Goal: Communication & Community: Answer question/provide support

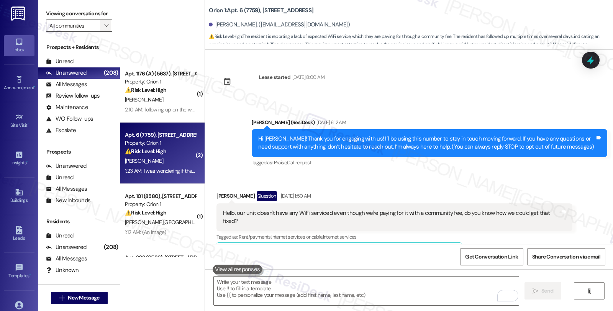
scroll to position [584, 0]
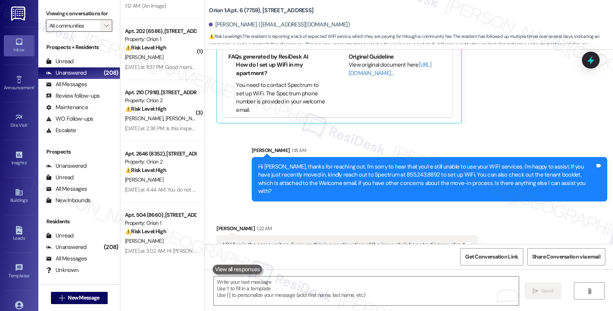
click at [104, 29] on icon "" at bounding box center [106, 26] width 4 height 6
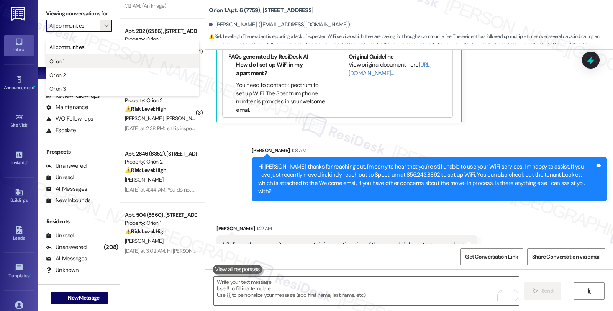
click at [86, 62] on span "Orion 1" at bounding box center [122, 61] width 146 height 8
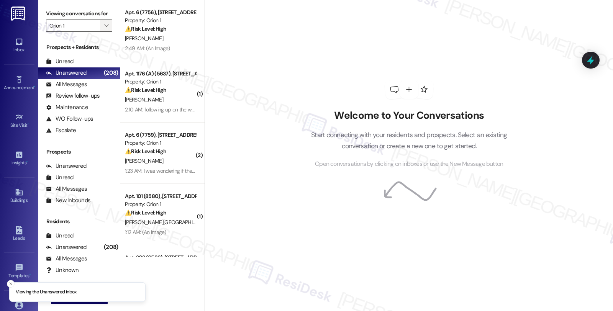
click at [104, 29] on icon "" at bounding box center [106, 26] width 4 height 6
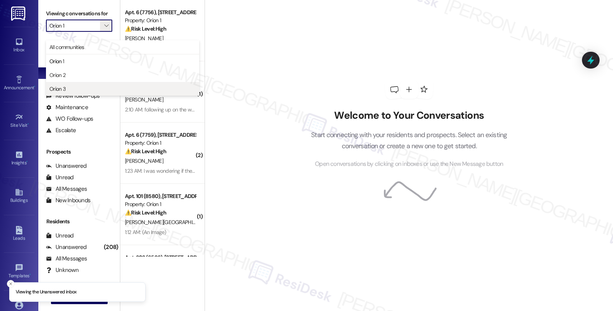
click at [82, 89] on span "Orion 3" at bounding box center [122, 89] width 146 height 8
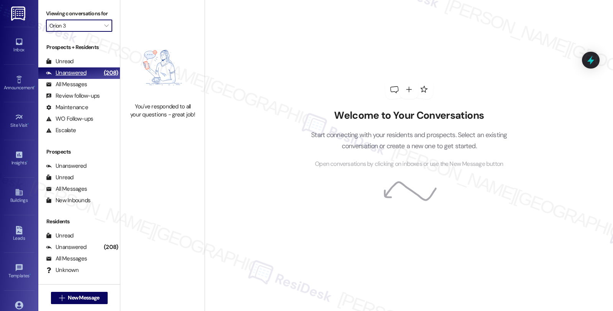
click at [85, 77] on div "Unanswered" at bounding box center [66, 73] width 41 height 8
click at [105, 32] on button "" at bounding box center [106, 26] width 12 height 12
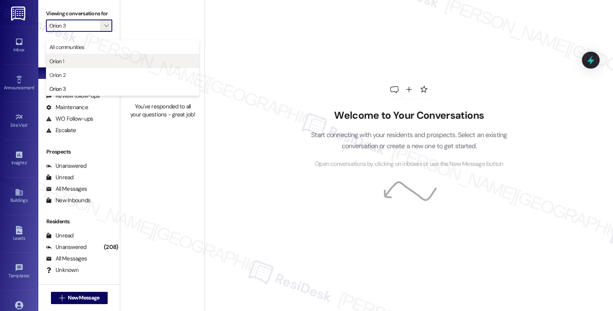
click at [87, 61] on span "Orion 1" at bounding box center [122, 61] width 146 height 8
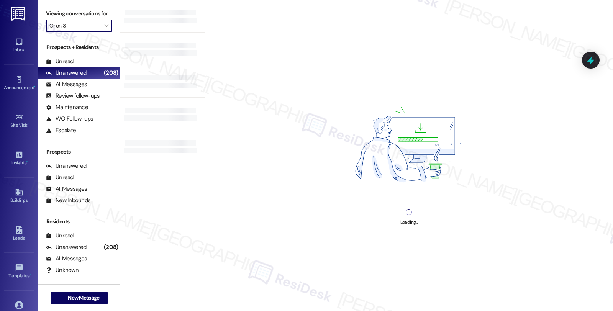
type input "Orion 1"
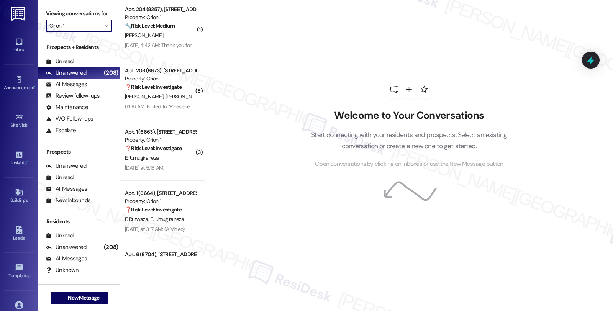
scroll to position [2809, 0]
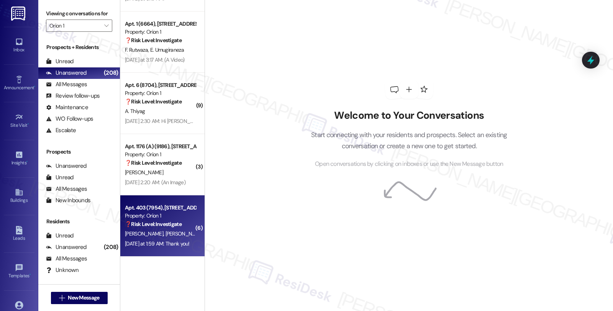
click at [179, 236] on div "[PERSON_NAME] [PERSON_NAME]" at bounding box center [160, 234] width 72 height 10
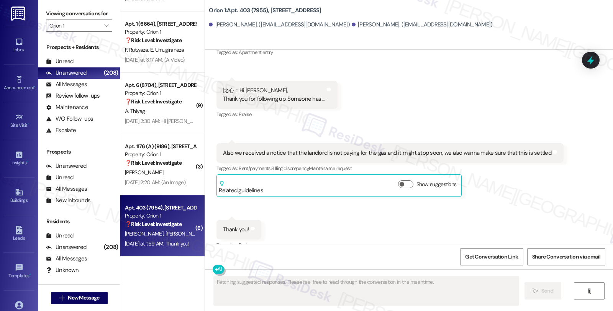
scroll to position [729, 0]
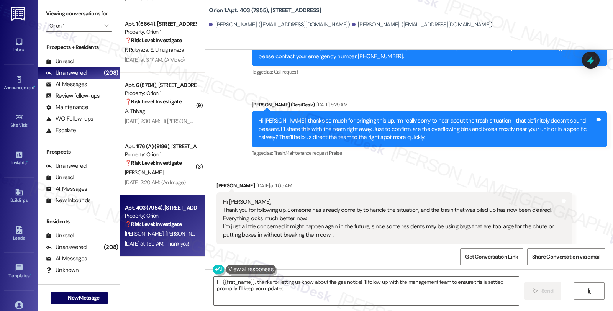
type textarea "Hi {{first_name}}, thanks for letting us know about the gas notice! I'll follow…"
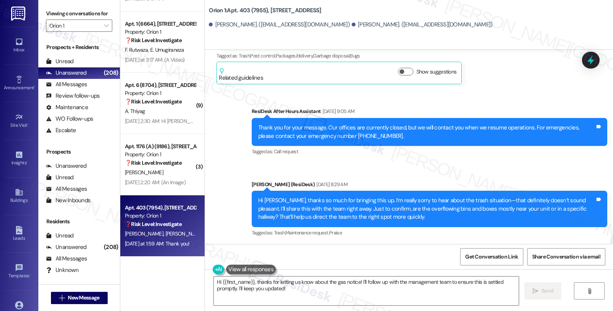
scroll to position [261, 0]
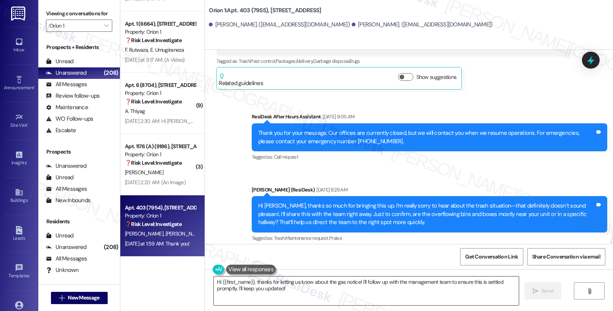
click at [377, 293] on textarea "Hi {{first_name}}, thanks for letting us know about the gas notice! I'll follow…" at bounding box center [366, 291] width 305 height 29
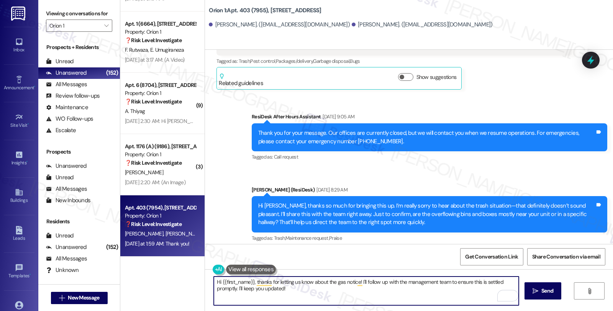
click at [422, 289] on textarea "Hi {{first_name}}, thanks for letting us know about the gas notice! I'll follow…" at bounding box center [366, 291] width 305 height 29
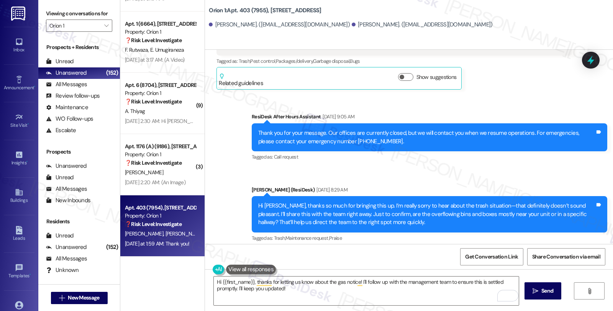
click at [469, 100] on div "Sent via SMS ResiDesk After Hours Assistant [DATE] 9:05 AM Thank you for your m…" at bounding box center [409, 172] width 408 height 154
click at [105, 32] on button "" at bounding box center [106, 26] width 12 height 12
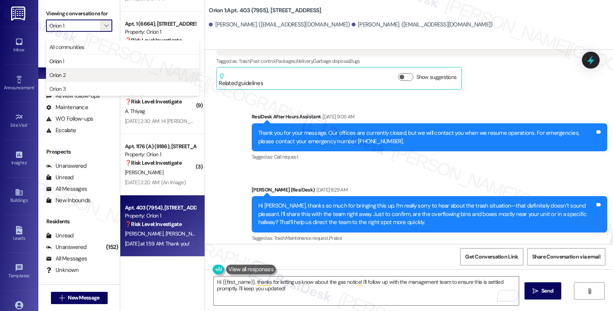
click at [74, 77] on span "Orion 2" at bounding box center [122, 75] width 146 height 8
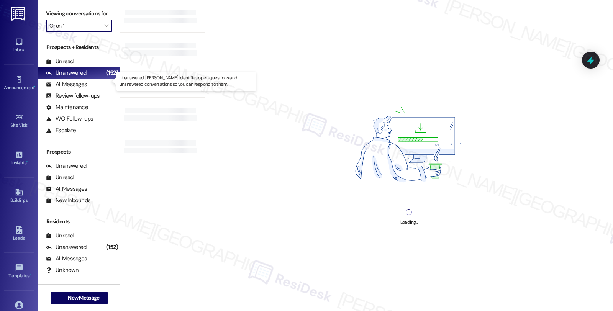
type input "Orion 2"
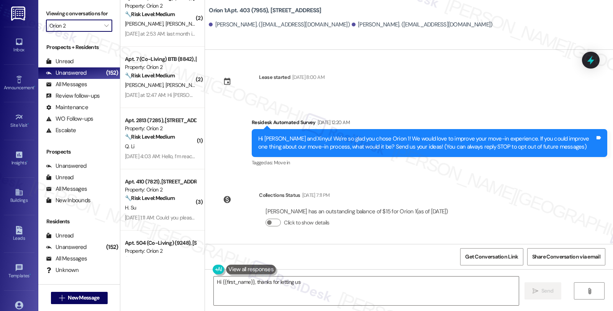
scroll to position [729, 0]
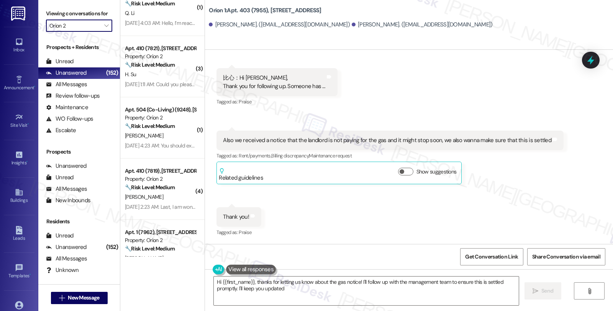
type textarea "Hi {{first_name}}, thanks for letting us know about the gas notice! I'll follow…"
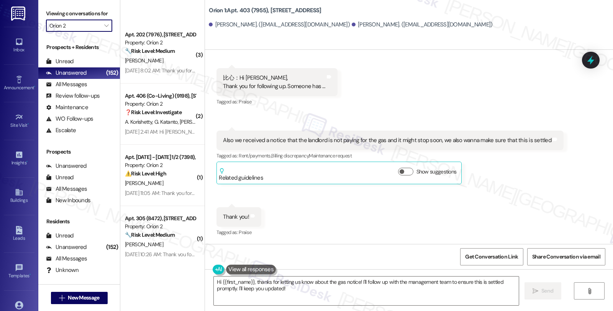
scroll to position [2196, 0]
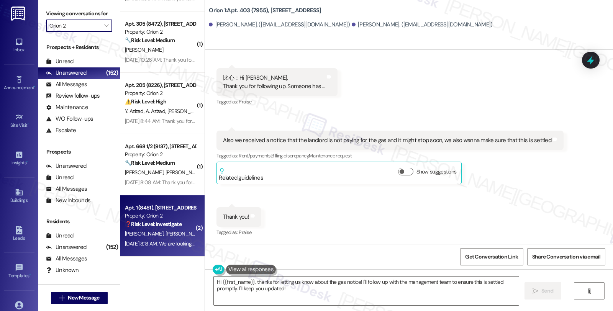
click at [170, 207] on div "Apt. 1 (8451), 1352 W 29th St" at bounding box center [160, 208] width 71 height 8
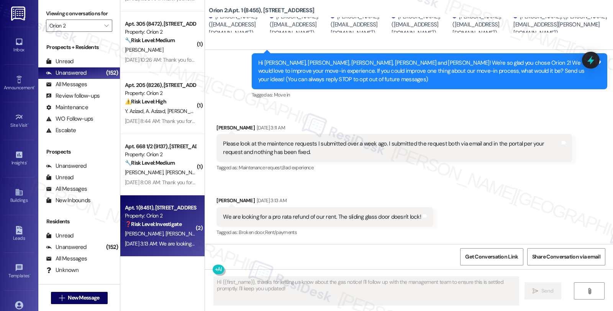
scroll to position [75, 0]
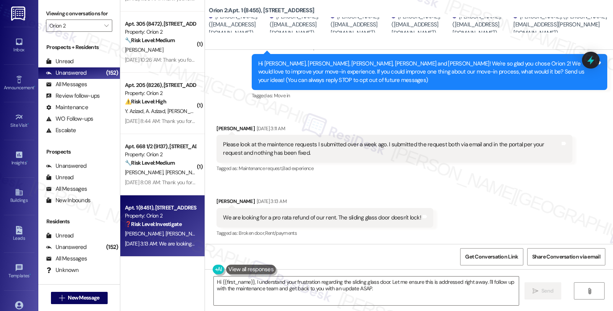
click at [528, 236] on div "Received via SMS Kerry Keefe Aug 21, 2025 at 3:11 AM Please look at the mainten…" at bounding box center [409, 176] width 408 height 138
click at [363, 179] on div "Received via SMS Kerry Keefe Aug 21, 2025 at 3:11 AM Please look at the mainten…" at bounding box center [394, 149] width 367 height 61
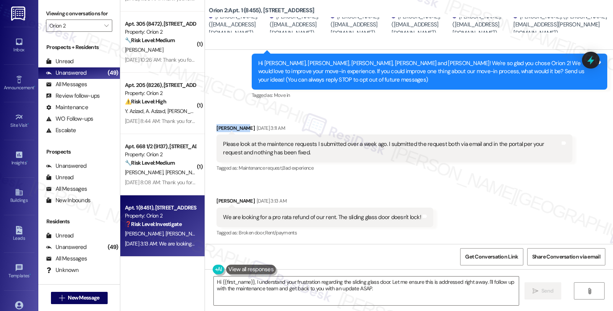
drag, startPoint x: 211, startPoint y: 126, endPoint x: 236, endPoint y: 127, distance: 24.9
click at [236, 126] on div "Received via SMS Kerry Keefe Aug 21, 2025 at 3:11 AM Please look at the mainten…" at bounding box center [394, 148] width 367 height 61
copy div "Kerry Keefe"
click at [250, 281] on textarea "Hi {{first_name}}, I understand your frustration regarding the sliding glass do…" at bounding box center [366, 291] width 305 height 29
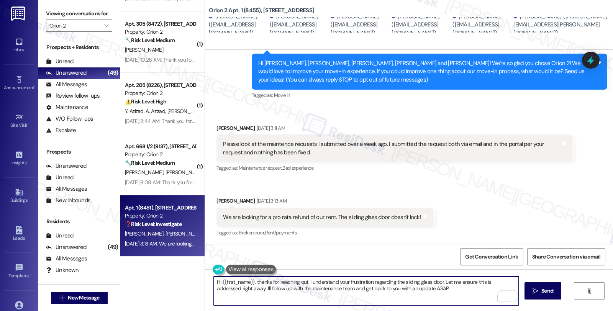
click at [367, 282] on textarea "Hi {{first_name}}, thanks for reaching out. I understand your frustration regar…" at bounding box center [366, 291] width 305 height 29
drag, startPoint x: 507, startPoint y: 284, endPoint x: 505, endPoint y: 293, distance: 8.9
click at [505, 293] on textarea "Hi {{first_name}}, thanks for reaching out. I understand your frustrations abou…" at bounding box center [366, 291] width 305 height 29
type textarea "Hi {{first_name}}, thanks for reaching out. I understand your frustrations abou…"
click at [484, 284] on textarea "Hi {{first_name}}, thanks for reaching out. I understand your frustrations abou…" at bounding box center [366, 291] width 305 height 29
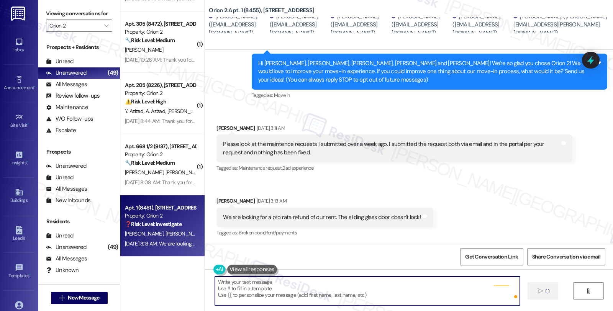
scroll to position [75, 0]
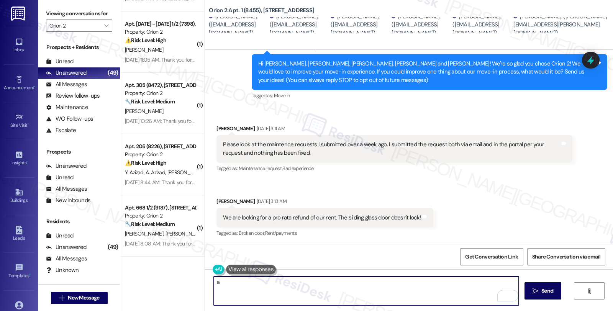
type textarea "a"
click at [440, 148] on div "Please look at the maintence requests I submitted over a week ago. I submitted …" at bounding box center [391, 149] width 337 height 16
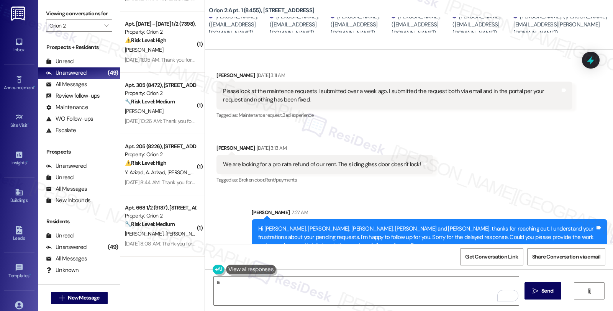
scroll to position [146, 0]
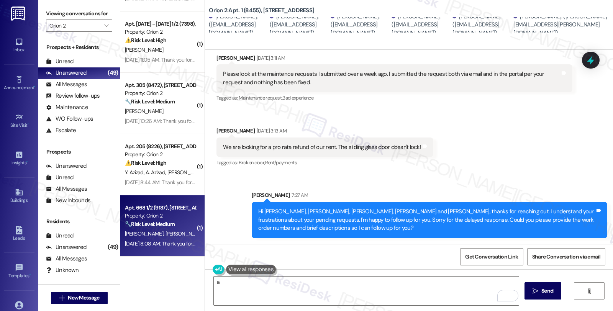
click at [166, 233] on span "H. Quintana" at bounding box center [186, 233] width 41 height 7
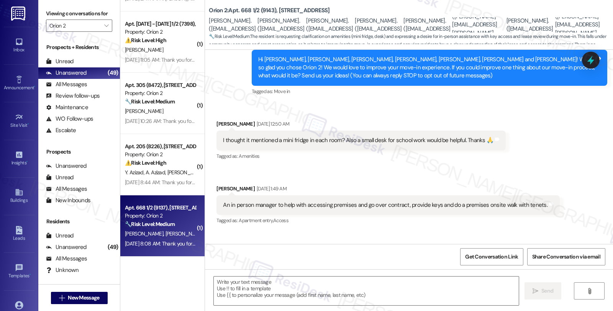
type textarea "Fetching suggested responses. Please feel free to read through the conversation…"
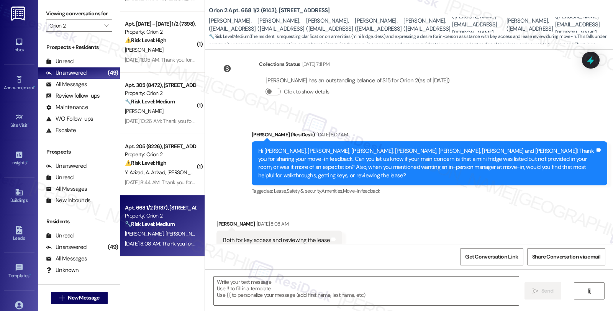
scroll to position [342, 0]
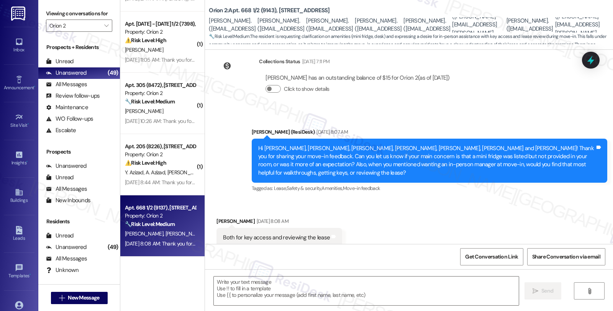
drag, startPoint x: 386, startPoint y: 205, endPoint x: 381, endPoint y: 205, distance: 5.0
click at [384, 205] on div "Received via SMS Heydi Quintana Aug 20, 2025 at 8:08 AM Both for key access and…" at bounding box center [409, 232] width 408 height 65
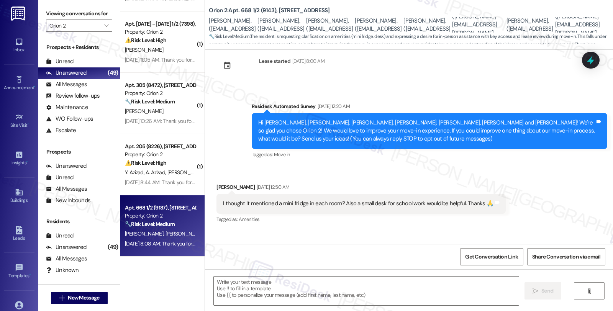
scroll to position [129, 0]
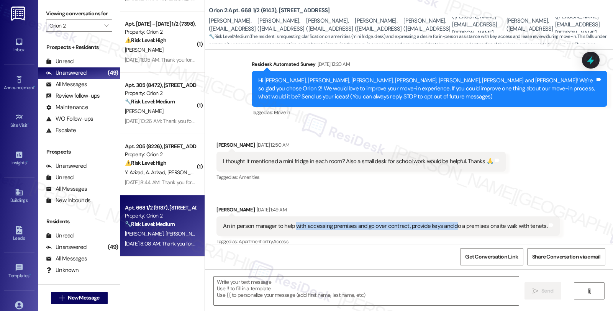
drag, startPoint x: 325, startPoint y: 223, endPoint x: 445, endPoint y: 228, distance: 120.5
click at [445, 228] on div "An in person manager to help with accessing premises and go over contract, prov…" at bounding box center [388, 227] width 343 height 20
click at [231, 225] on div "An in person manager to help with accessing premises and go over contract, prov…" at bounding box center [385, 226] width 325 height 8
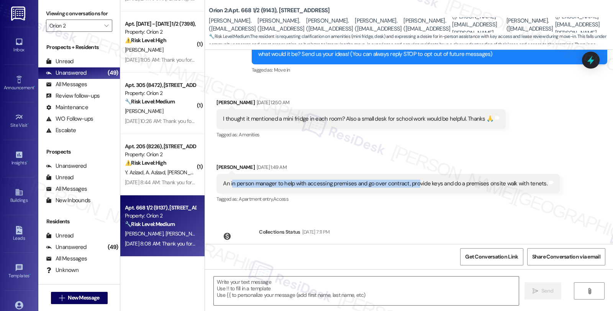
drag, startPoint x: 228, startPoint y: 182, endPoint x: 409, endPoint y: 184, distance: 181.7
click at [409, 184] on div "An in person manager to help with accessing premises and go over contract, prov…" at bounding box center [385, 184] width 325 height 8
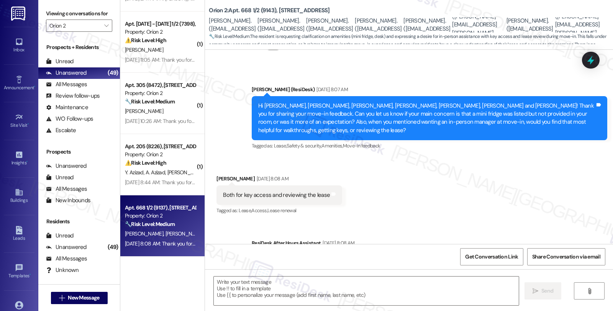
scroll to position [427, 0]
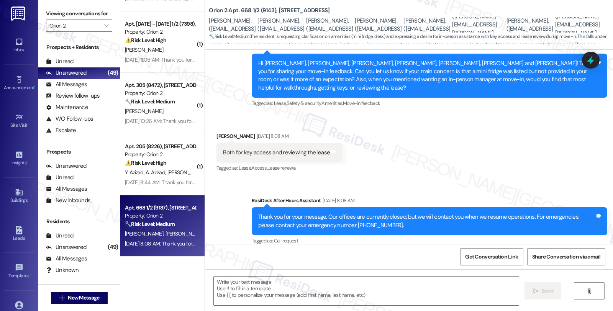
click at [217, 132] on div "Heydi Quintana Aug 20, 2025 at 8:08 AM" at bounding box center [280, 137] width 126 height 11
copy div "Heydi"
click at [237, 287] on textarea at bounding box center [366, 291] width 305 height 29
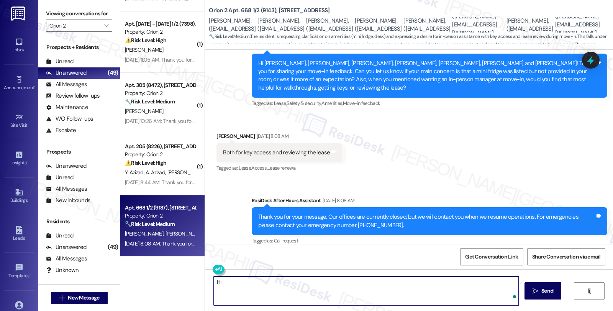
paste textarea "Heydi"
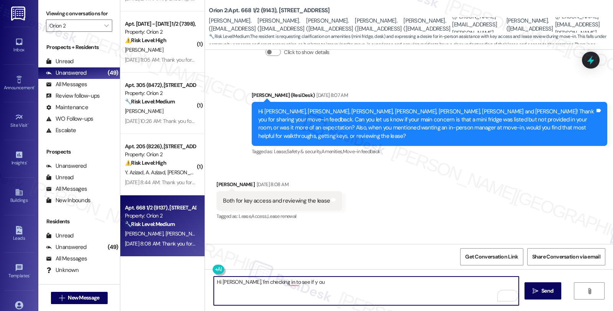
scroll to position [384, 0]
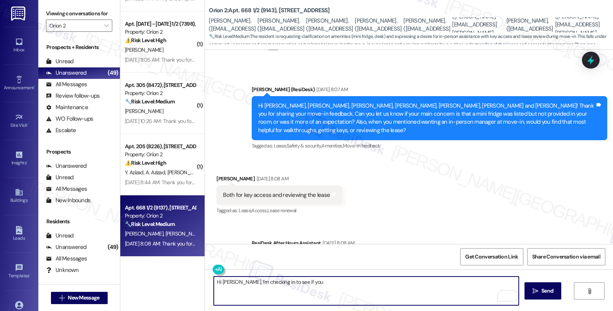
click at [302, 285] on textarea "Hi Heydi, I'm checking in to see if you" at bounding box center [366, 291] width 305 height 29
click at [486, 282] on textarea "Hi Heydi, I'm checking in to see if you still need assistance. Sorry for the de…" at bounding box center [366, 291] width 305 height 29
drag, startPoint x: 468, startPoint y: 282, endPoint x: 469, endPoint y: 291, distance: 8.6
click at [469, 291] on textarea "Hi Heydi, I'm checking in to see if you still need assistance. Sorry for the de…" at bounding box center [366, 291] width 305 height 29
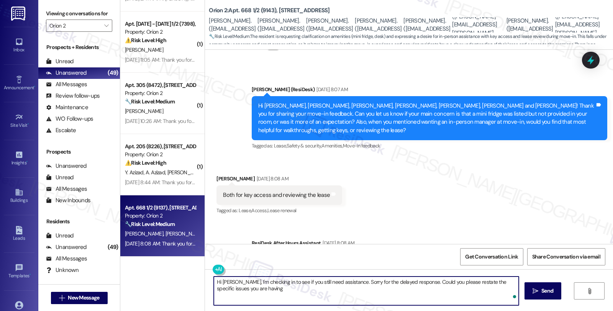
type textarea "Hi Heydi, I'm checking in to see if you still need assistance. Sorry for the de…"
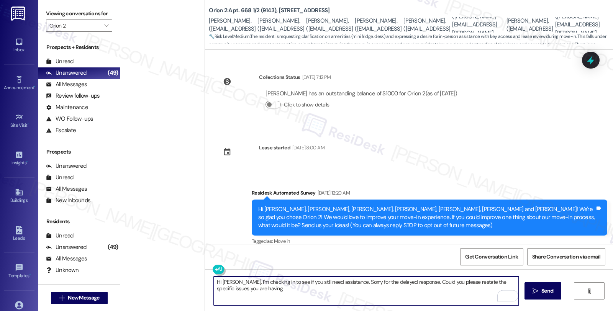
scroll to position [384, 0]
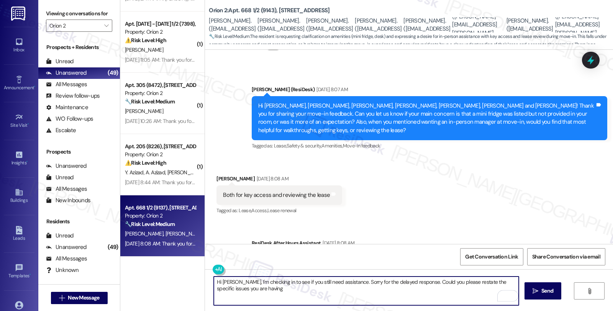
type textarea "Hi [PERSON_NAME], I'm checking in to see if you still need assistance. Sorry fo…"
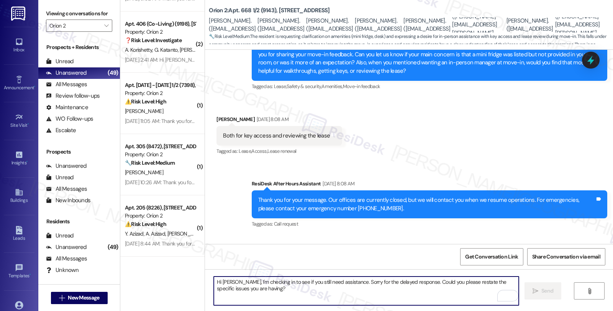
scroll to position [489, 0]
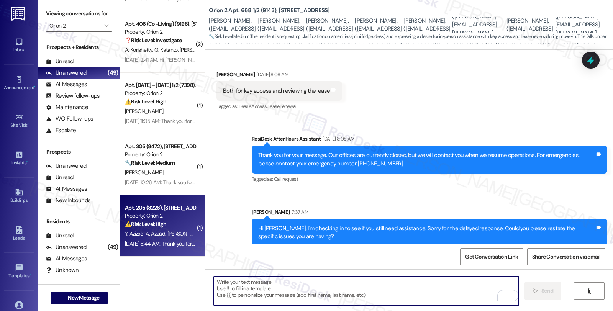
click at [156, 248] on div "Aug 20, 2025 at 8:44 AM: Thank you for your message. Our offices are currently …" at bounding box center [160, 244] width 72 height 10
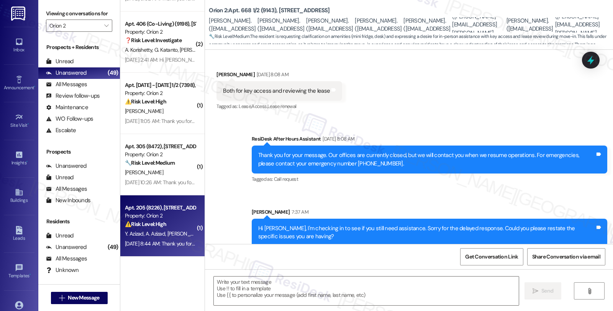
type textarea "Fetching suggested responses. Please feel free to read through the conversation…"
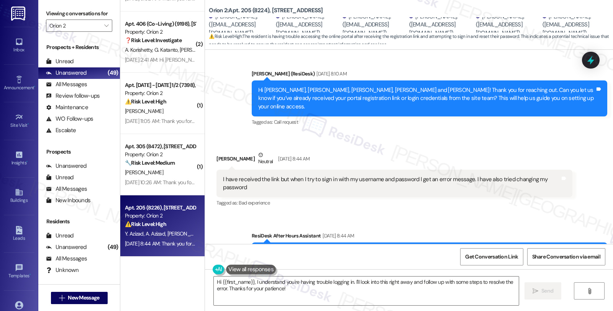
scroll to position [300, 0]
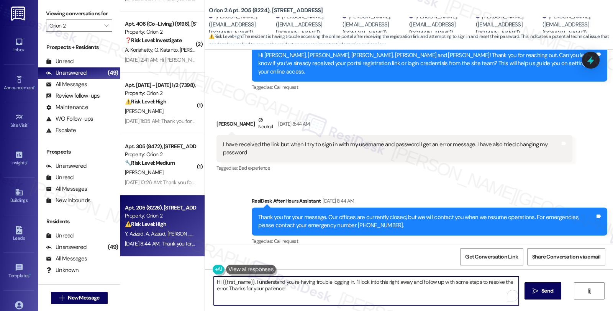
drag, startPoint x: 350, startPoint y: 281, endPoint x: 361, endPoint y: 289, distance: 13.6
click at [361, 289] on textarea "Hi {{first_name}}, I understand you're having trouble logging in. I'll look int…" at bounding box center [366, 291] width 305 height 29
click at [224, 116] on div "Mohammad Saeed Neutral Aug 20, 2025 at 8:44 AM" at bounding box center [395, 125] width 356 height 19
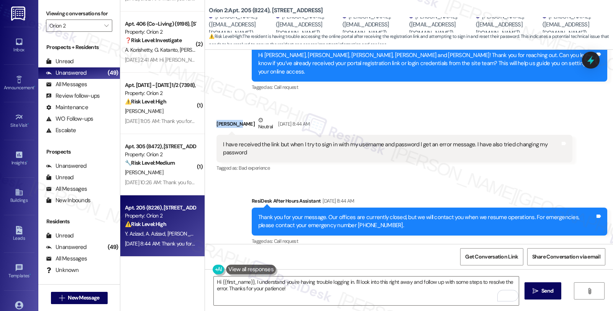
click at [224, 116] on div "Mohammad Saeed Neutral Aug 20, 2025 at 8:44 AM" at bounding box center [395, 125] width 356 height 19
copy div "Mohammad"
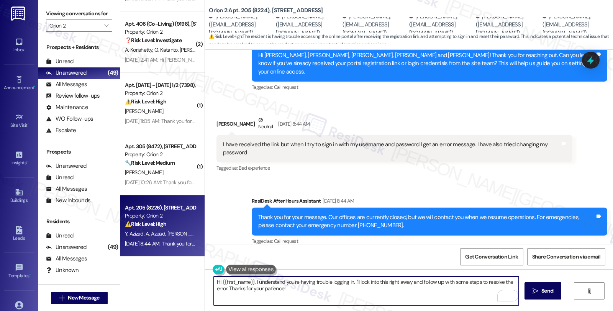
drag, startPoint x: 219, startPoint y: 282, endPoint x: 248, endPoint y: 281, distance: 29.2
click at [248, 281] on textarea "Hi {{first_name}}, I understand you're having trouble logging in. I'll look int…" at bounding box center [366, 291] width 305 height 29
paste textarea "Mohammad"
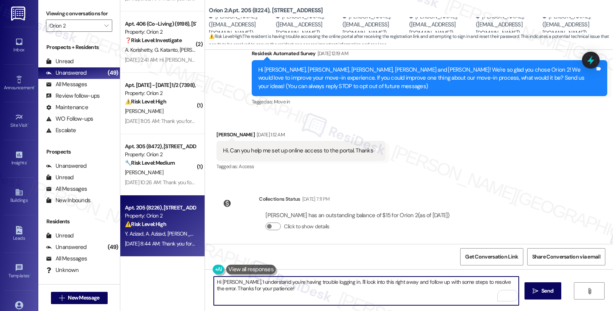
scroll to position [87, 0]
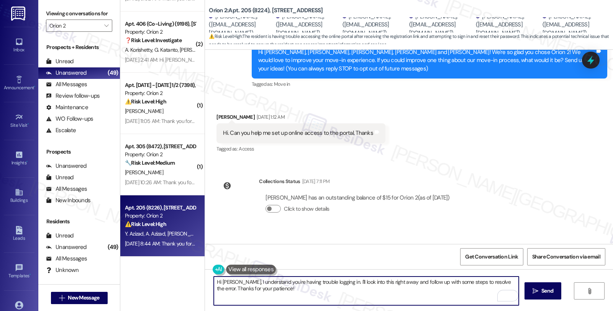
click at [305, 281] on textarea "Hi Mohammad, I understand you're having trouble logging in. I'll look into this…" at bounding box center [366, 291] width 305 height 29
click at [274, 290] on textarea "Hi Mohammad, I understand you're having keep getting an invalid password and me…" at bounding box center [366, 291] width 305 height 29
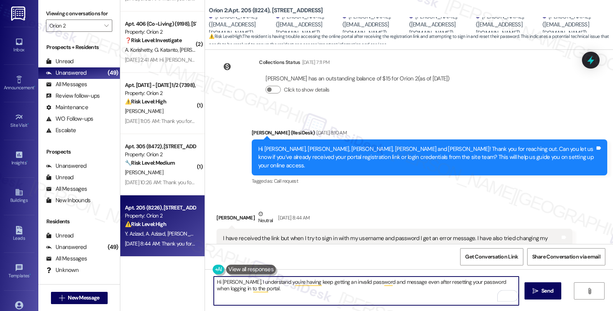
scroll to position [300, 0]
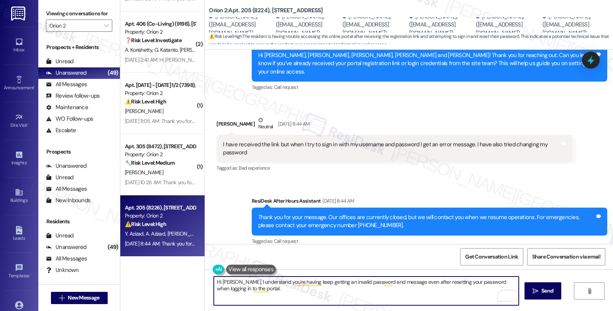
click at [283, 292] on textarea "Hi Mohammad, I understand you're having keep getting an invalid password and me…" at bounding box center [366, 291] width 305 height 29
click at [264, 288] on textarea "Hi Mohammad, I understand you're having keep getting an invalid password and me…" at bounding box center [366, 291] width 305 height 29
click at [376, 289] on textarea "Hi Mohammad, I understand you're having keep getting an invalid password and me…" at bounding box center [366, 291] width 305 height 29
click at [365, 290] on textarea "Hi Mohammad, I understand you're having keep getting an invalid password and me…" at bounding box center [366, 291] width 305 height 29
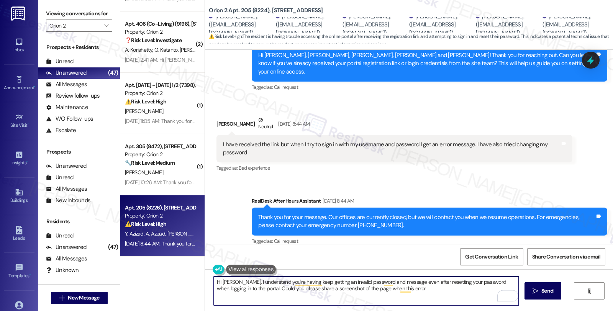
click at [374, 289] on textarea "Hi Mohammad, I understand you're having keep getting an invalid password and me…" at bounding box center [366, 291] width 305 height 29
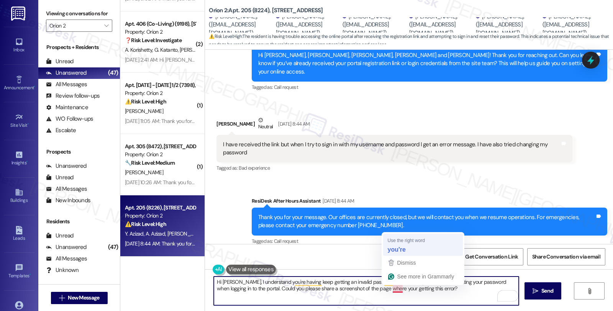
type textarea "Hi Mohammad, I understand you're having keep getting an invalid password and me…"
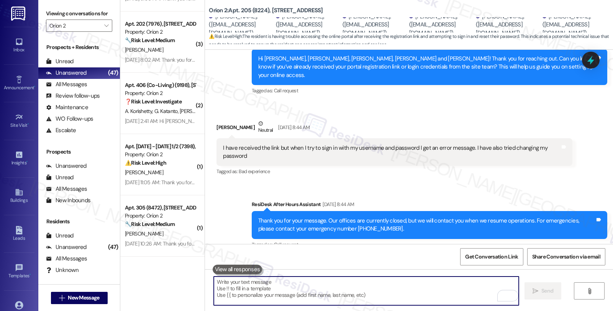
scroll to position [361, 0]
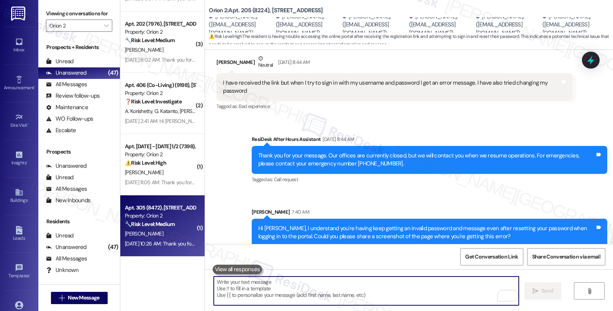
click at [178, 225] on div "🔧 Risk Level: Medium The resident took it upon themselves to dismantle and hand…" at bounding box center [160, 224] width 71 height 8
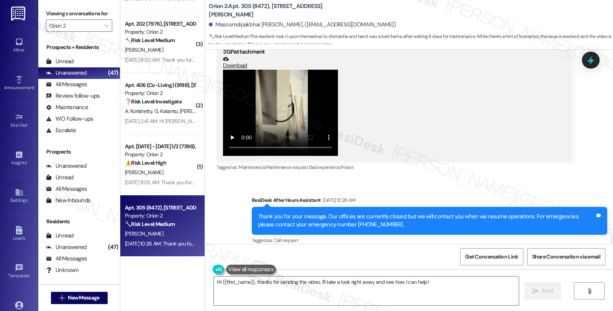
scroll to position [128, 0]
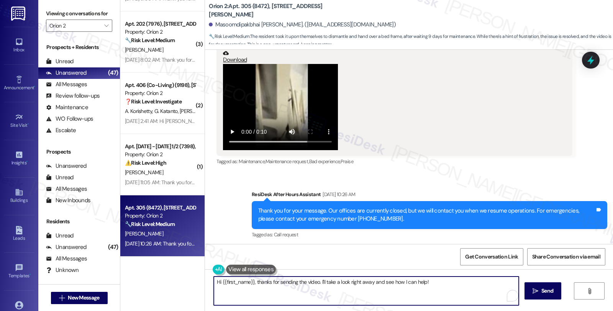
drag, startPoint x: 474, startPoint y: 280, endPoint x: 495, endPoint y: 280, distance: 20.7
click at [495, 280] on textarea "Hi {{first_name}}, thanks for sending the video. I'll take a look right away an…" at bounding box center [366, 291] width 305 height 29
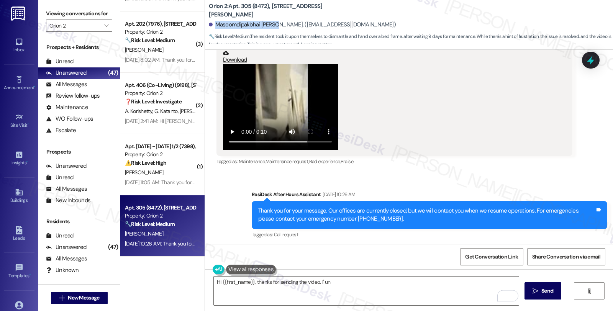
drag, startPoint x: 211, startPoint y: 22, endPoint x: 268, endPoint y: 25, distance: 57.2
click at [268, 25] on div "Masoomdipakbhai Patel. (masoom1111@gmail.com)" at bounding box center [302, 25] width 187 height 8
copy div "Masoomdipakbhai Patel."
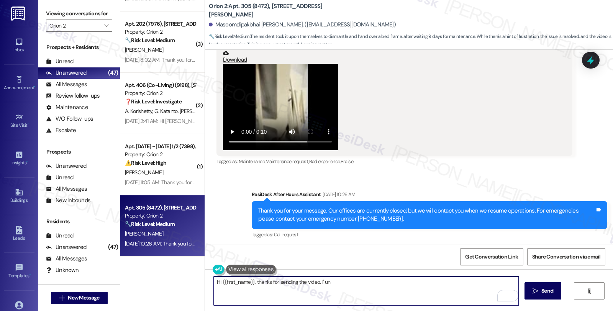
click at [338, 277] on textarea "Hi {{first_name}}, thanks for sending the video. I' un" at bounding box center [366, 291] width 305 height 29
click at [318, 282] on textarea "Hi {{first_name}}, thanks for sending the video. I' un" at bounding box center [366, 291] width 305 height 29
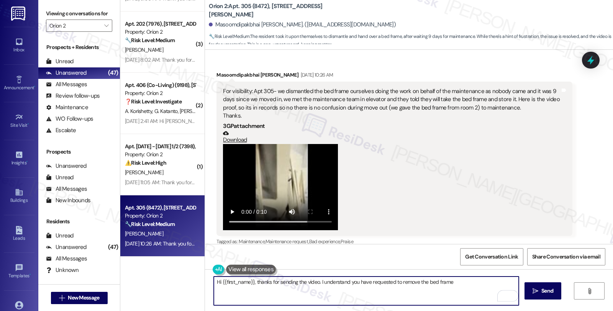
scroll to position [43, 0]
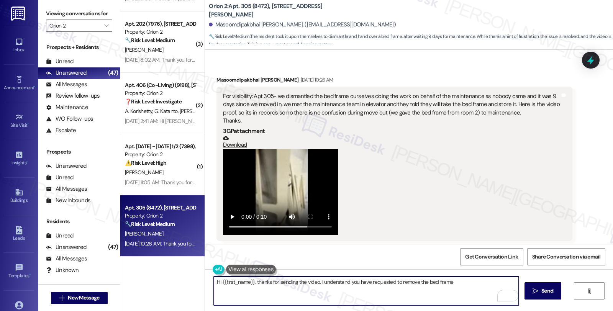
click at [366, 281] on textarea "Hi {{first_name}}, thanks for sending the video. I understand you have requeste…" at bounding box center [366, 291] width 305 height 29
click at [365, 284] on textarea "Hi {{first_name}}, thanks for sending the video. I understand you have requeste…" at bounding box center [366, 291] width 305 height 29
click at [409, 282] on textarea "Hi {{first_name}}, thanks for sending the video. I understand you have dismantl…" at bounding box center [366, 291] width 305 height 29
drag, startPoint x: 229, startPoint y: 288, endPoint x: 279, endPoint y: 288, distance: 49.8
click at [279, 288] on textarea "Hi {{first_name}}, thanks for sending the video. I understand you have dismantl…" at bounding box center [366, 291] width 305 height 29
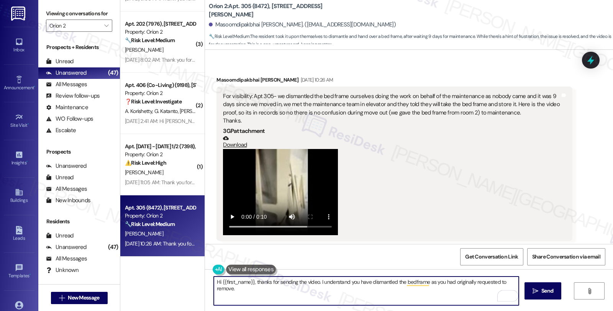
click at [278, 290] on textarea "Hi {{first_name}}, thanks for sending the video. I understand you have dismantl…" at bounding box center [366, 291] width 305 height 29
click at [330, 289] on textarea "Hi {{first_name}}, thanks for sending the video. I understand you have dismantl…" at bounding box center [366, 291] width 305 height 29
click at [298, 107] on div "For visibility: Apt 305- we dismantled the bed frame ourselves doing the work o…" at bounding box center [391, 108] width 337 height 33
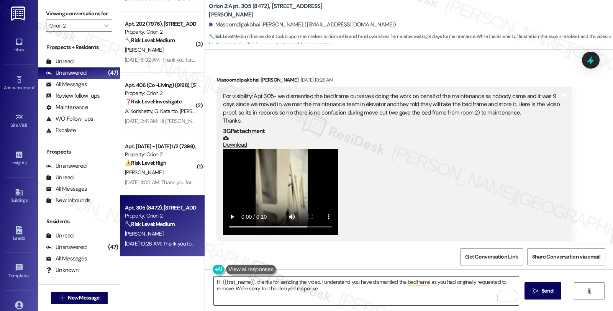
click at [342, 290] on textarea "Hi {{first_name}}, thanks for sending the video. I understand you have dismantl…" at bounding box center [366, 291] width 305 height 29
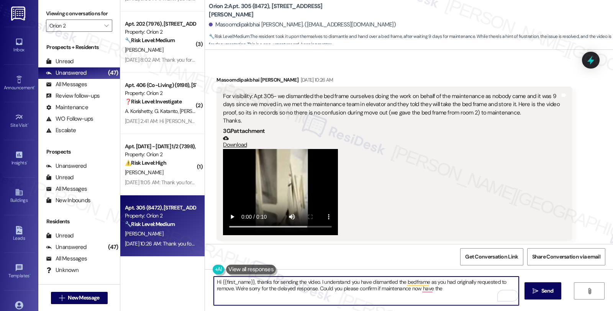
click at [407, 291] on textarea "Hi {{first_name}}, thanks for sending the video. I understand you have dismantl…" at bounding box center [366, 291] width 305 height 29
type textarea "Hi {{first_name}}, thanks for sending the video. I understand you have dismantl…"
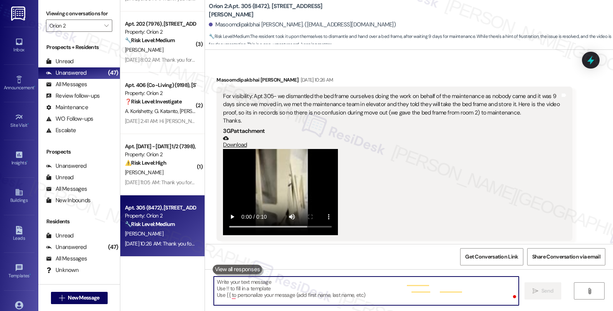
scroll to position [56, 0]
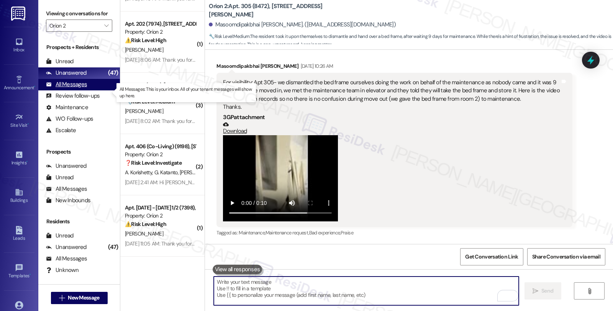
click at [81, 89] on div "All Messages" at bounding box center [66, 84] width 41 height 8
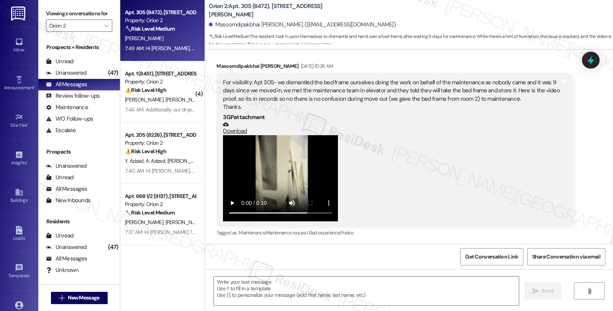
type textarea "Fetching suggested responses. Please feel free to read through the conversation…"
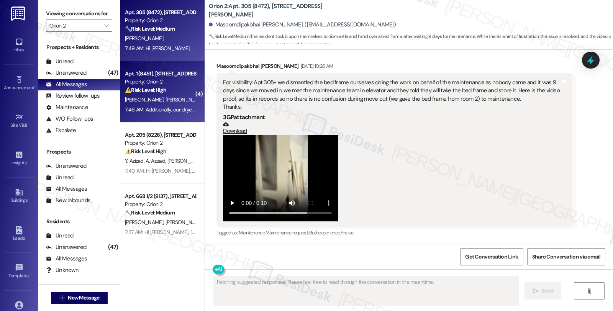
click at [180, 79] on div "Property: Orion 2" at bounding box center [160, 82] width 71 height 8
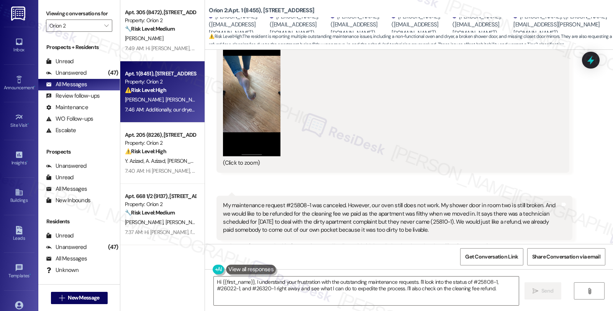
scroll to position [485, 0]
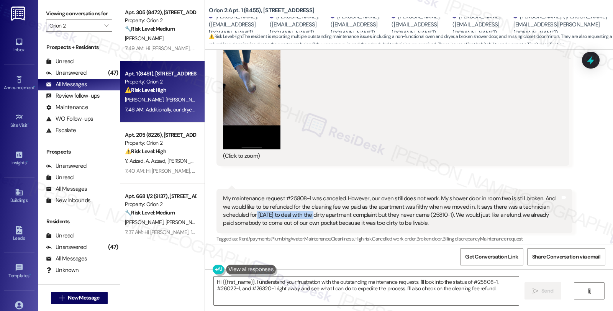
drag, startPoint x: 229, startPoint y: 214, endPoint x: 283, endPoint y: 218, distance: 54.2
click at [283, 218] on div "My maintenance request #25808-1 was canceled. However, our oven still does not …" at bounding box center [391, 211] width 337 height 33
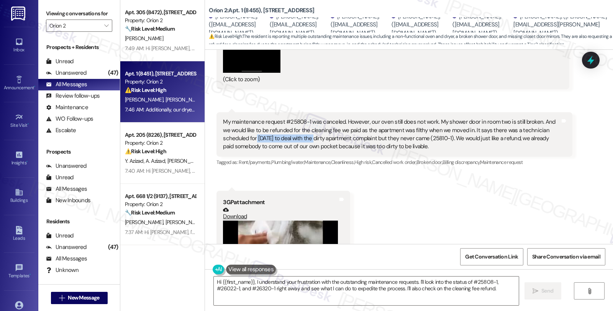
scroll to position [570, 0]
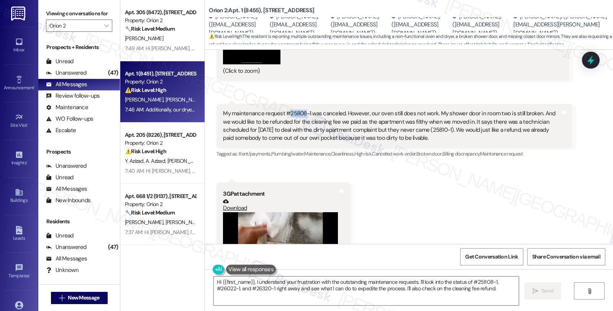
drag, startPoint x: 284, startPoint y: 112, endPoint x: 299, endPoint y: 110, distance: 15.1
click at [299, 110] on div "My maintenance request #25808-1 was canceled. However, our oven still does not …" at bounding box center [391, 126] width 337 height 33
copy div "25808"
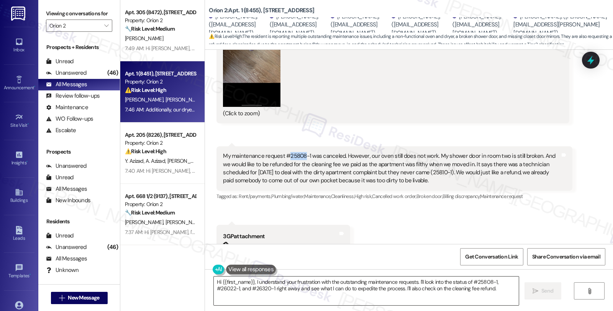
click at [494, 290] on textarea "Hi {{first_name}}, I understand your frustration with the outstanding maintenan…" at bounding box center [366, 291] width 305 height 29
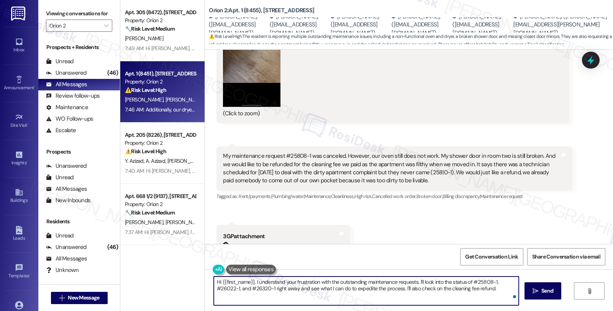
paste textarea "#25810-1"
type textarea "Hi {{first_name}}, I understand your frustration with the outstanding maintenan…"
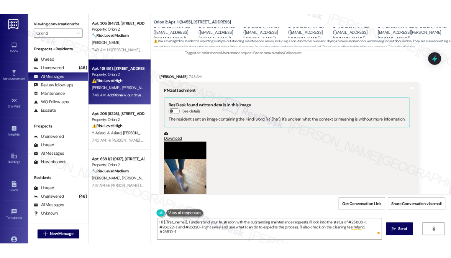
scroll to position [315, 0]
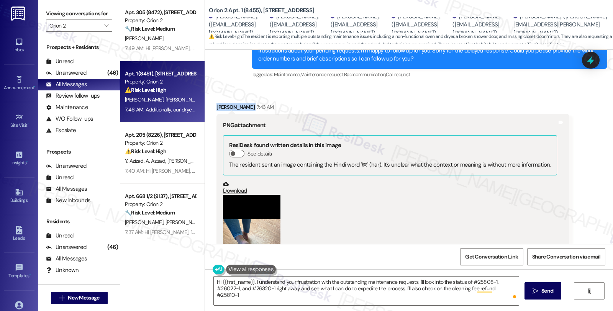
drag, startPoint x: 210, startPoint y: 106, endPoint x: 238, endPoint y: 107, distance: 28.4
click at [238, 107] on div "Received via SMS Kerry Keefe 7:43 AM PNG attachment ResiDesk found written deta…" at bounding box center [393, 219] width 365 height 245
copy div "[PERSON_NAME]"
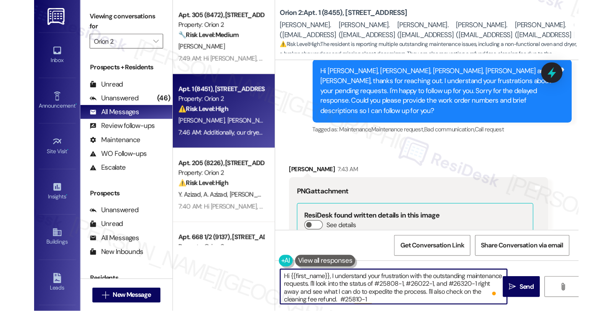
scroll to position [2, 0]
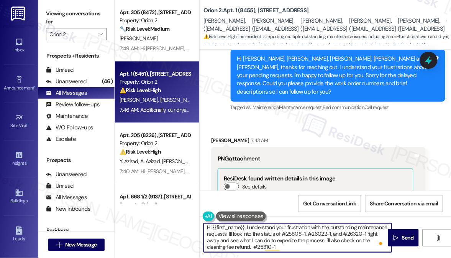
drag, startPoint x: 284, startPoint y: 247, endPoint x: 305, endPoint y: 246, distance: 21.1
click at [305, 246] on textarea "Hi {{first_name}}, I understand your frustration with the outstanding maintenan…" at bounding box center [298, 237] width 188 height 29
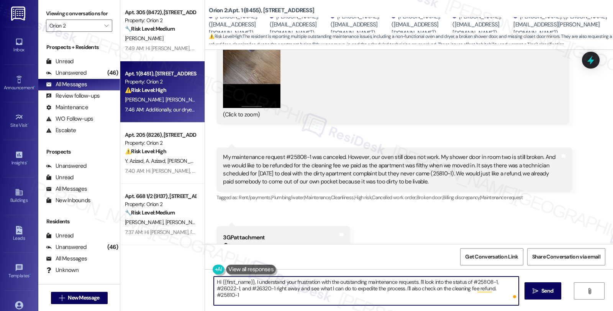
scroll to position [528, 0]
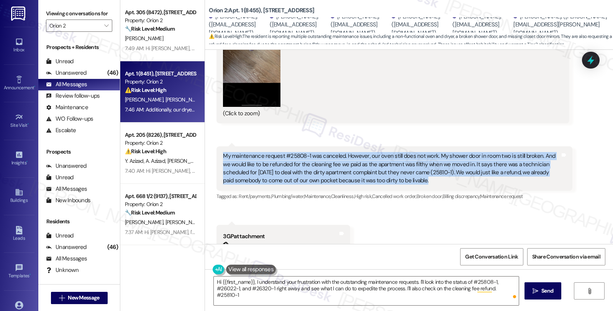
drag, startPoint x: 395, startPoint y: 184, endPoint x: 202, endPoint y: 158, distance: 195.0
click at [205, 158] on div "Received via SMS Kerry Keefe 7:43 AM PNG attachment ResiDesk found written deta…" at bounding box center [409, 144] width 408 height 542
copy div "My maintenance request #25808-1 was canceled. However, our oven still does not …"
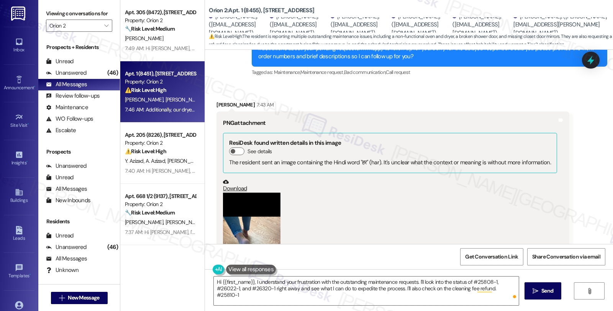
scroll to position [315, 0]
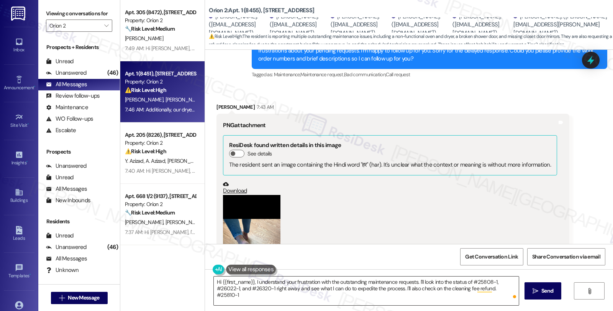
click at [214, 282] on textarea "Hi {{first_name}}, I understand your frustration with the outstanding maintenan…" at bounding box center [366, 291] width 305 height 29
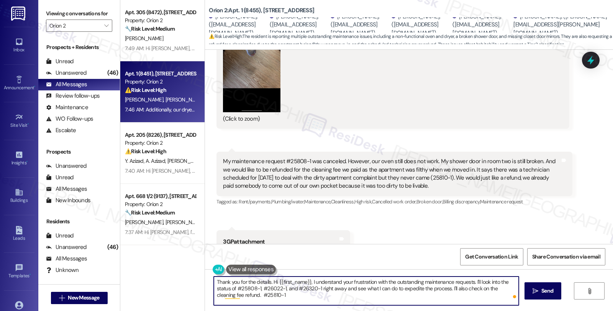
scroll to position [528, 0]
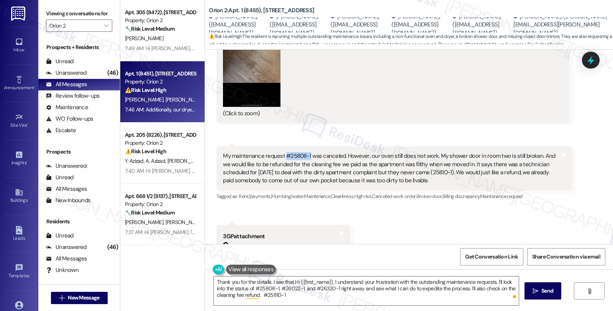
drag, startPoint x: 280, startPoint y: 155, endPoint x: 304, endPoint y: 154, distance: 24.2
click at [304, 154] on div "My maintenance request #25808-1 was canceled. However, our oven still does not …" at bounding box center [391, 168] width 337 height 33
copy div "#25808-1"
click at [289, 282] on textarea "Thank you for the details. I see that Hi {{first_name}}, I understand your frus…" at bounding box center [366, 291] width 305 height 29
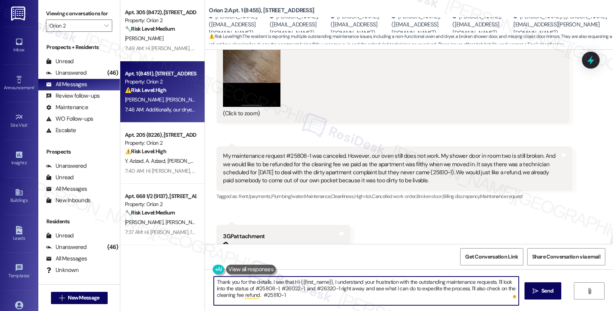
paste textarea "#25808-1"
drag, startPoint x: 366, startPoint y: 296, endPoint x: 386, endPoint y: 296, distance: 20.3
click at [386, 296] on textarea "Thank you for the details. I see that #25808-1 was cance=anceled because it was…" at bounding box center [366, 291] width 305 height 29
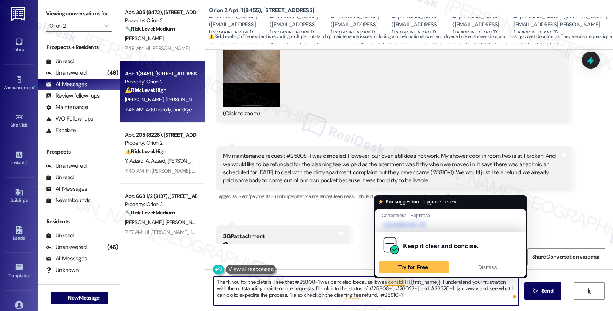
click at [396, 281] on textarea "Thank you for the details. I see that #25808-1 was canceled because it was cons…" at bounding box center [366, 291] width 305 height 29
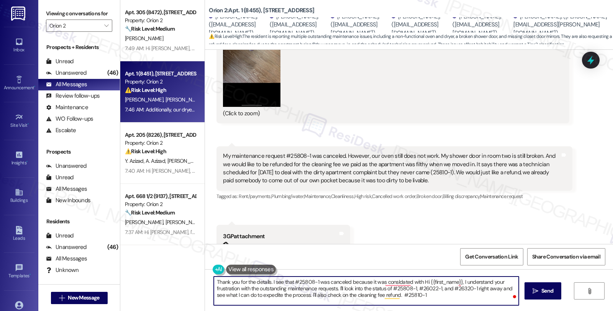
paste textarea "#25810-1"
click at [301, 282] on textarea "Thank you for the details. I see that #25808-1 was canceled because it was cons…" at bounding box center [366, 291] width 305 height 29
drag, startPoint x: 431, startPoint y: 289, endPoint x: 447, endPoint y: 288, distance: 16.1
click at [447, 288] on textarea "Thank you for the details. I see that #25808-1 was canceled because it was cons…" at bounding box center [366, 291] width 305 height 29
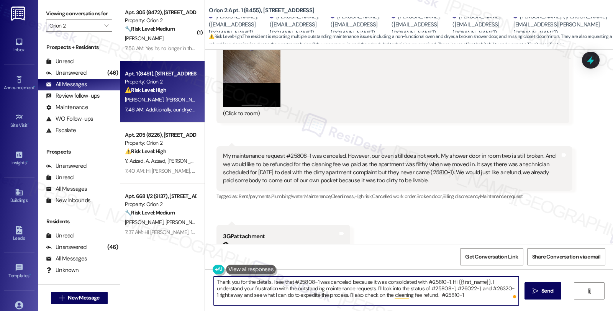
click at [437, 290] on textarea "Thank you for the details. I see that #25808-1 was canceled because it was cons…" at bounding box center [366, 291] width 305 height 29
click at [445, 281] on textarea "Thank you for the details. I see that #25808-1 was canceled because it was cons…" at bounding box center [366, 291] width 305 height 29
paste textarea "#26022-1"
click at [502, 282] on textarea "Thank you for the details. I see that #25808-1 was canceled because it was cons…" at bounding box center [366, 291] width 305 height 29
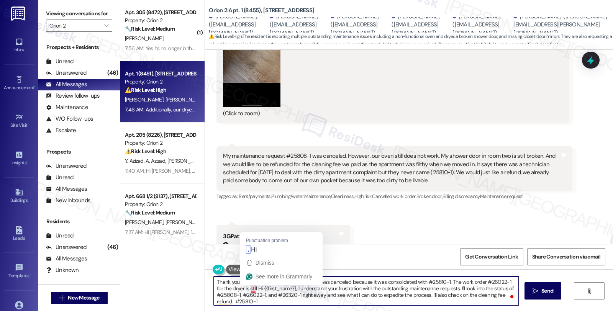
click at [246, 288] on textarea "Thank you for the details. I see that #25808-1 was canceled because it was cons…" at bounding box center [366, 291] width 305 height 29
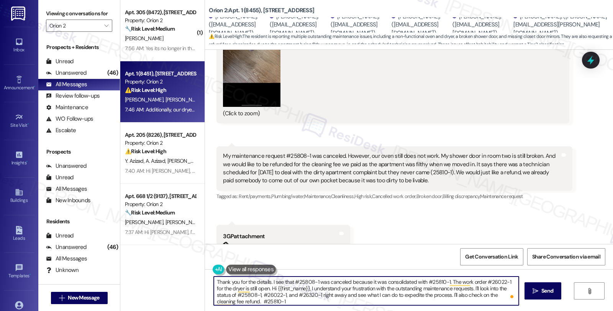
click at [503, 281] on textarea "Thank you for the details. I see that #25808-1 was canceled because it was cons…" at bounding box center [366, 291] width 305 height 29
click at [257, 288] on textarea "Thank you for the details. I see that #25808-1 was canceled because it was cons…" at bounding box center [366, 291] width 305 height 29
paste textarea "#26022-1"
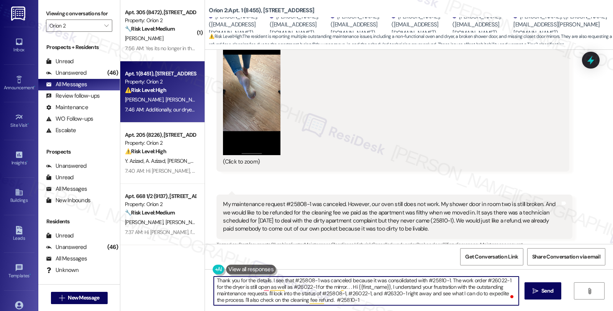
scroll to position [485, 0]
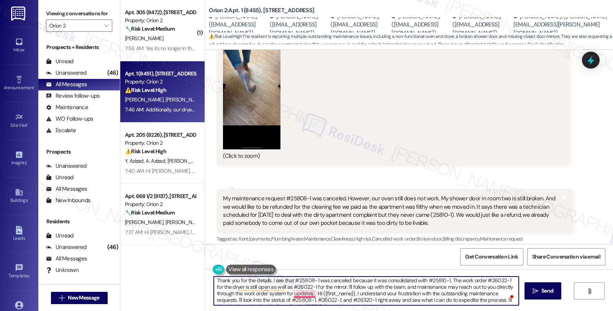
click at [309, 294] on textarea "Thank you for the details. I see that #25808-1 was canceled because it was cons…" at bounding box center [366, 291] width 305 height 29
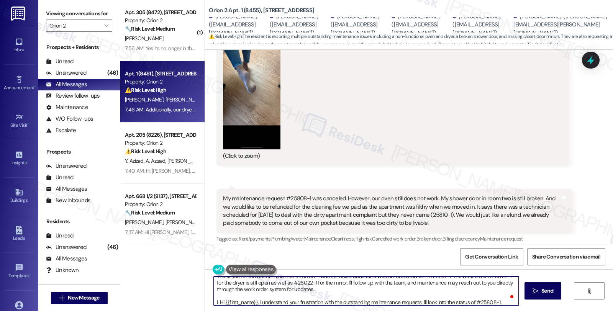
scroll to position [6, 0]
click at [320, 290] on textarea "Thank you for the details. I see that #25808-1 was canceled because it was cons…" at bounding box center [366, 291] width 305 height 29
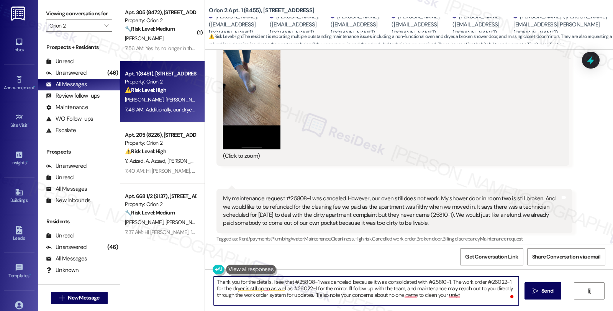
scroll to position [0, 0]
drag, startPoint x: 422, startPoint y: 281, endPoint x: 443, endPoint y: 280, distance: 21.1
click at [443, 280] on textarea "Thank you for the details. I see that #25808-1 was canceled because it was cons…" at bounding box center [366, 291] width 305 height 29
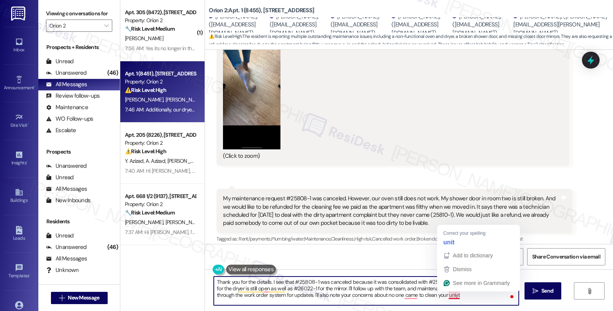
click at [443, 295] on textarea "Thank you for the details. I see that #25808-1 was canceled because it was cons…" at bounding box center [366, 291] width 305 height 29
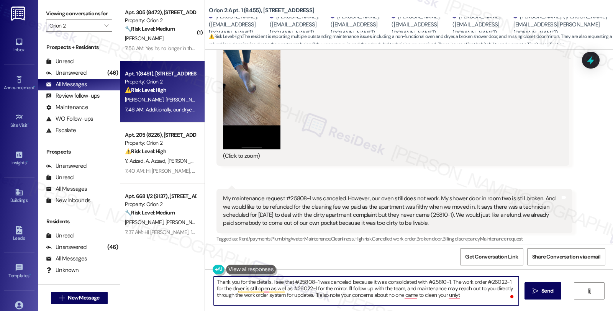
click at [443, 295] on textarea "Thank you for the details. I see that #25808-1 was canceled because it was cons…" at bounding box center [366, 291] width 305 height 29
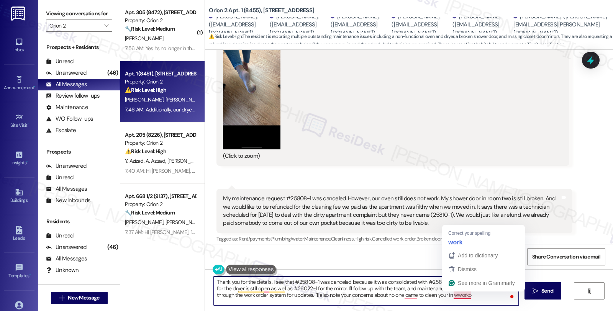
click at [453, 297] on textarea "Thank you for the details. I see that #25808-1 was canceled because it was cons…" at bounding box center [366, 291] width 305 height 29
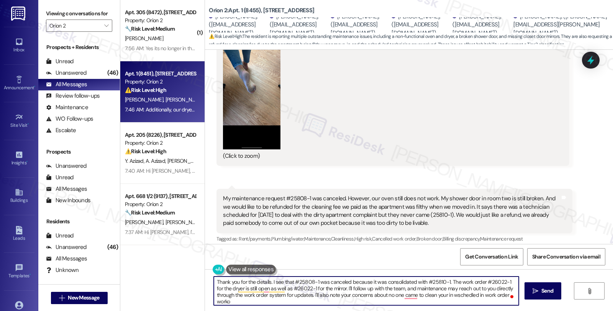
paste textarea "#25810-1"
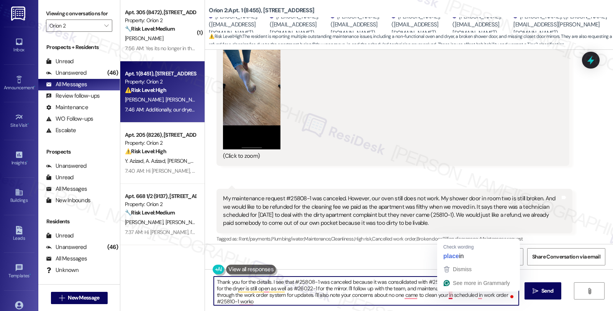
click at [443, 296] on textarea "Thank you for the details. I see that #25808-1 was canceled because it was cons…" at bounding box center [366, 291] width 305 height 29
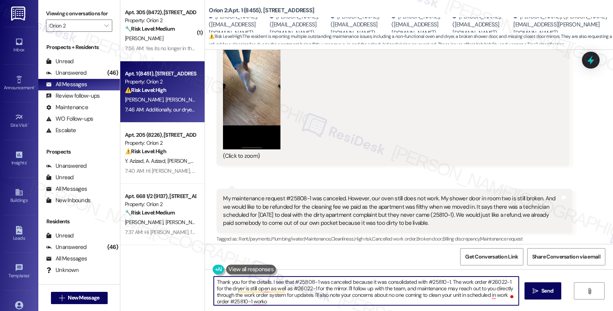
click at [456, 295] on textarea "Thank you for the details. I see that #25808-1 was canceled because it was cons…" at bounding box center [366, 291] width 305 height 29
click at [458, 298] on textarea "Thank you for the details. I see that #25808-1 was canceled because it was cons…" at bounding box center [366, 291] width 305 height 29
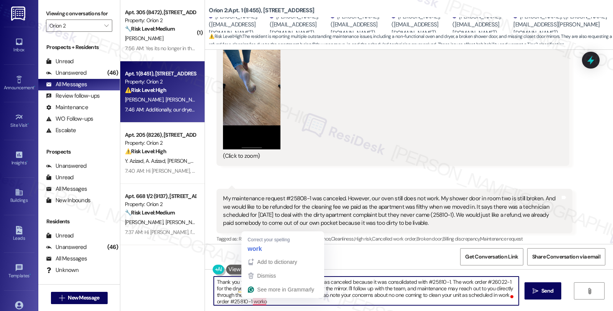
scroll to position [28, 0]
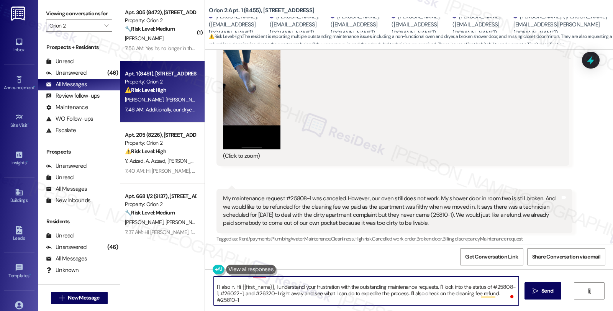
drag, startPoint x: 247, startPoint y: 301, endPoint x: 276, endPoint y: 302, distance: 28.8
click at [276, 302] on textarea "Thank you for the details. I see that #25808-1 was canceled because it was cons…" at bounding box center [366, 291] width 305 height 29
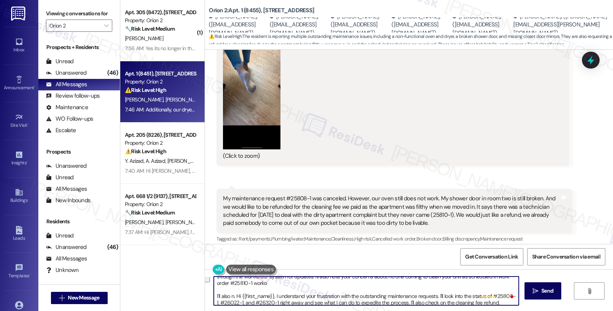
scroll to position [0, 0]
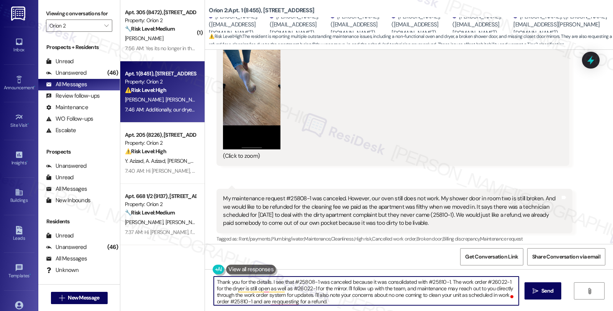
type textarea "Thank you for the details. I see that #25808-1 was canceled because it was cons…"
click at [428, 298] on textarea "Thank you for the details. I see that #25808-1 was canceled because it was cons…" at bounding box center [366, 291] width 305 height 29
click at [248, 72] on button "Zoom image" at bounding box center [251, 87] width 57 height 125
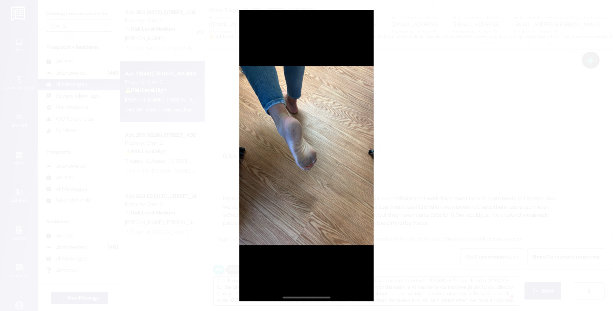
click at [447, 140] on button "Unzoom image" at bounding box center [306, 155] width 613 height 311
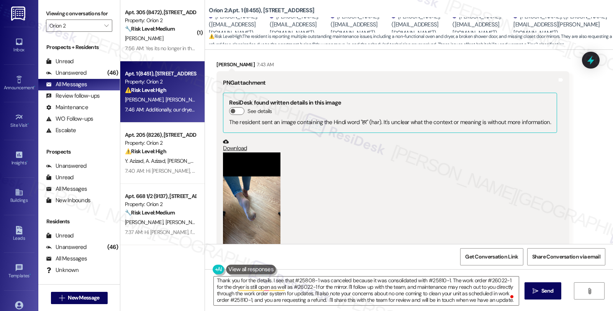
scroll to position [570, 0]
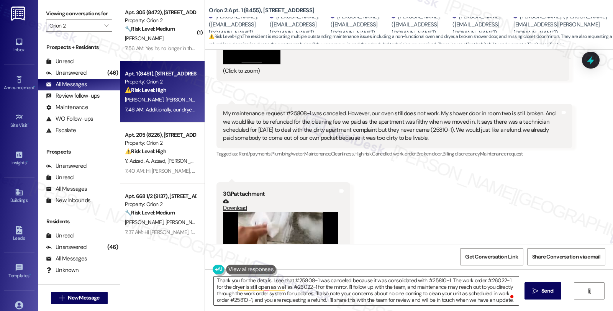
click at [510, 301] on span at bounding box center [512, 297] width 7 height 10
click at [419, 296] on textarea "Thank you for the details. I see that #25808-1 was canceled because it was cons…" at bounding box center [366, 291] width 305 height 29
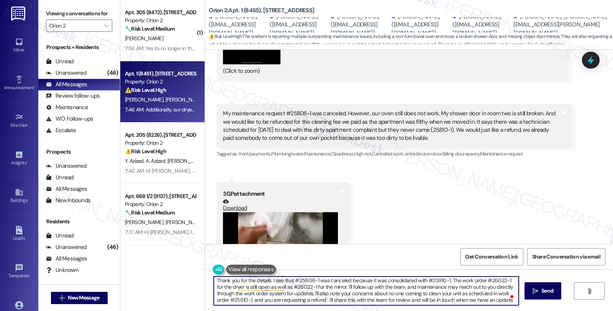
click at [411, 298] on textarea "Thank you for the details. I see that #25808-1 was canceled because it was cons…" at bounding box center [366, 291] width 305 height 29
click at [528, 292] on button " Send" at bounding box center [543, 290] width 37 height 17
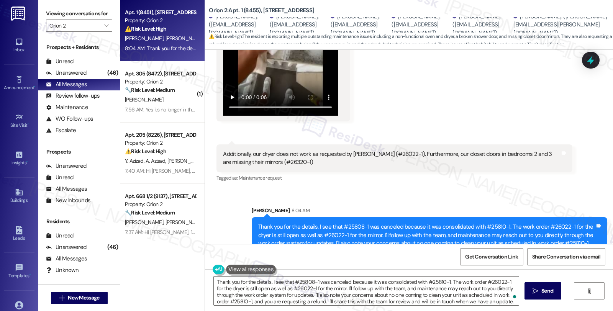
scroll to position [784, 0]
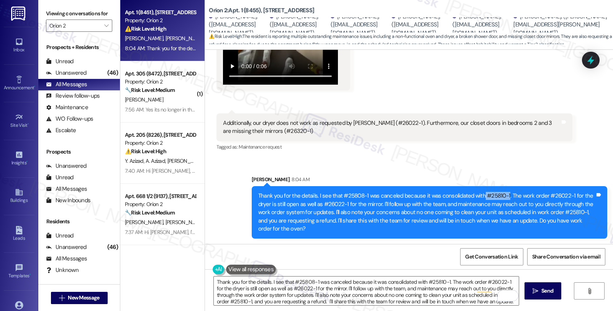
drag, startPoint x: 476, startPoint y: 196, endPoint x: 501, endPoint y: 196, distance: 24.5
click at [501, 196] on div "Thank you for the details. I see that #25808-1 was canceled because it was cons…" at bounding box center [426, 212] width 337 height 41
copy div "#25810-1"
click at [214, 287] on textarea "Hi {{first_name}}, I understand your frustration with the outstanding maintenan…" at bounding box center [366, 291] width 305 height 29
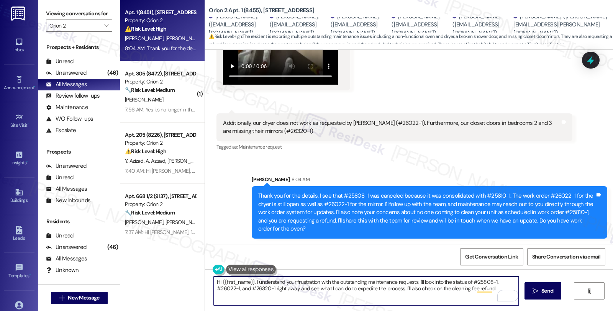
paste textarea "#25810-1"
click at [257, 289] on textarea "Hi {{first_name}}, I understand your frustration with the outstanding maintenan…" at bounding box center [366, 291] width 305 height 29
click at [256, 290] on textarea "Hi {{first_name}}, I understand your frustration with the outstanding maintenan…" at bounding box center [366, 291] width 305 height 29
click at [308, 288] on textarea "Hi {{first_name}}, I understand your frustration with the outstanding maintenan…" at bounding box center [366, 291] width 305 height 29
drag, startPoint x: 326, startPoint y: 289, endPoint x: 196, endPoint y: 288, distance: 129.6
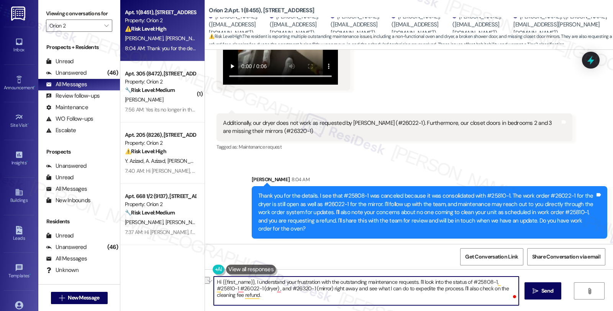
click at [196, 288] on div "Apt. 1 (8451), 1352 W 29th St Property: Orion 2 ⚠️ Risk Level: High The residen…" at bounding box center [366, 155] width 493 height 311
type textarea "Hi {{first_name}}, I understand your frustration with the outstanding maintenan…"
click at [591, 56] on icon at bounding box center [591, 60] width 13 height 13
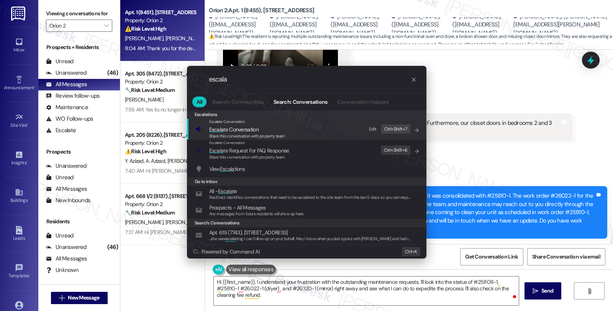
type input "escala"
click at [256, 132] on span "Escala te Conversation" at bounding box center [233, 129] width 49 height 7
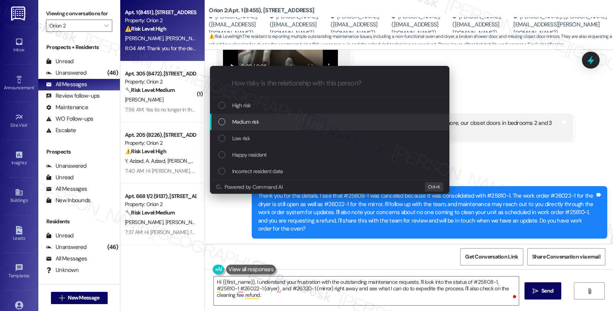
click at [251, 122] on span "Medium risk" at bounding box center [245, 122] width 27 height 8
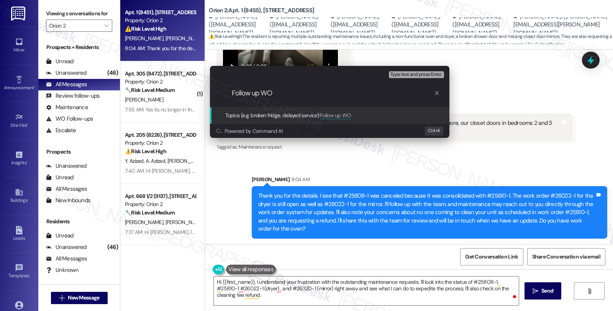
paste input "#25810-1 #26022-1 (dryer) , and #26320-1 (mirror"
click at [302, 91] on input "Follow up WO #25810-1 #26022-1 (dryer) , and #26320-1 (mirror" at bounding box center [333, 93] width 202 height 8
click at [426, 94] on input "Follow up WO #25810-1 (cleanliness, shower and sliding doors), #26022-1 (dryer)…" at bounding box center [333, 93] width 202 height 8
type input "Follow up WO #25810-1 (cleanliness, shower and sliding doors), #26022-1 (dryer)…"
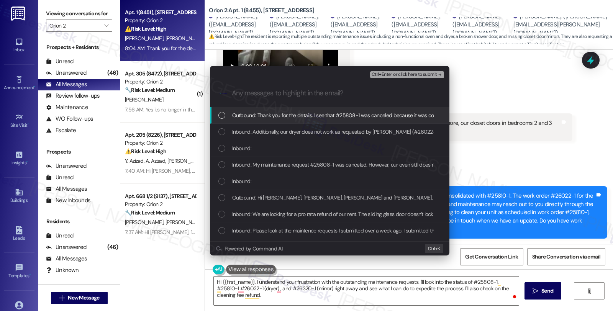
scroll to position [0, 0]
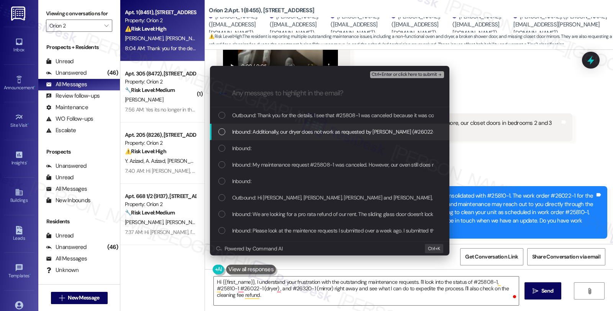
click at [272, 130] on span "Inbound: Additionally, our dryer does not work as requested by Macy (#26022-1).…" at bounding box center [434, 132] width 404 height 8
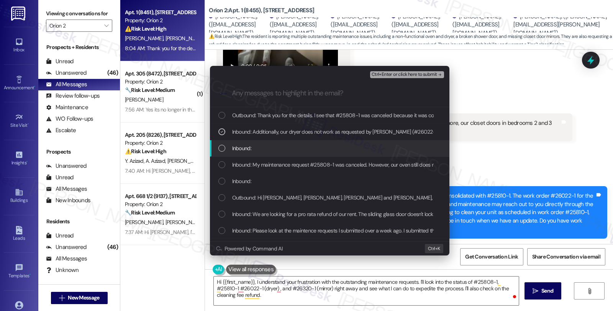
click at [271, 146] on div "Inbound:" at bounding box center [330, 148] width 224 height 8
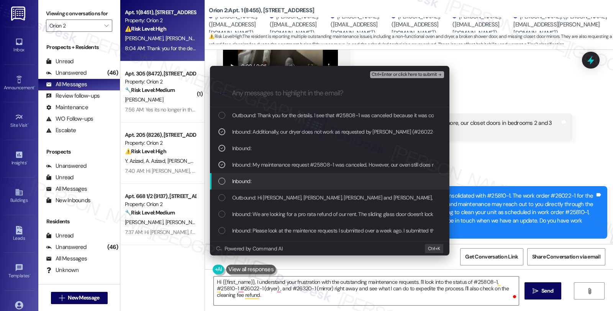
click at [273, 183] on div "Inbound:" at bounding box center [330, 181] width 224 height 8
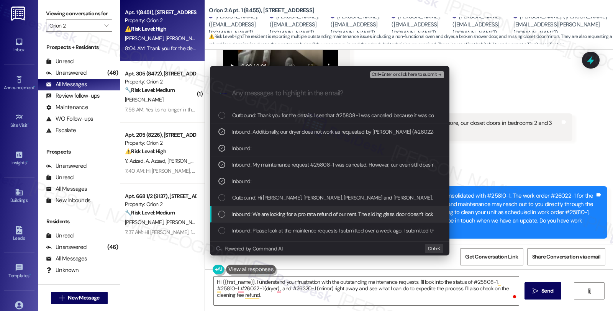
click at [290, 216] on span "Inbound: We are looking for a pro rata refund of our rent. The sliding glass do…" at bounding box center [333, 214] width 203 height 8
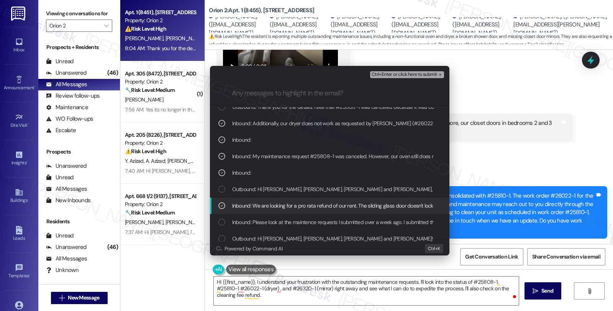
scroll to position [14, 0]
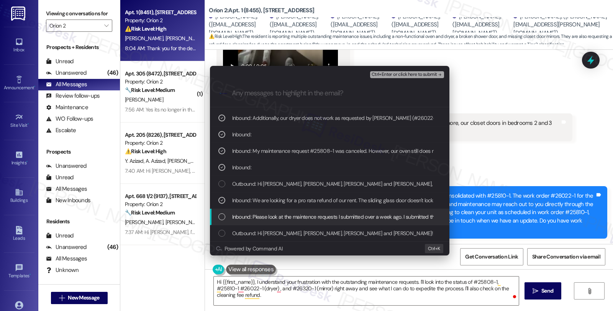
click at [313, 219] on span "Inbound: Please look at the maintence requests I submitted over a week ago. I s…" at bounding box center [429, 217] width 395 height 8
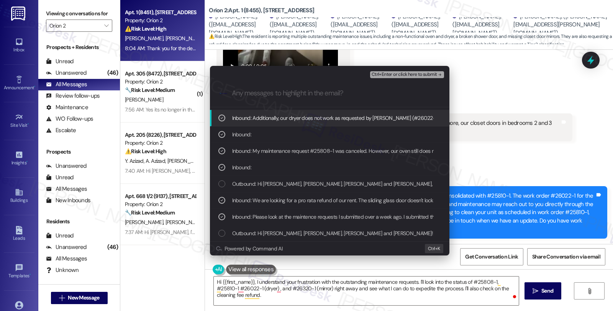
click at [399, 73] on span "Ctrl+Enter or click here to submit" at bounding box center [405, 74] width 66 height 5
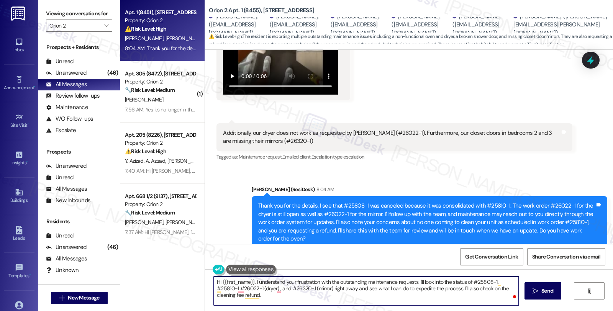
scroll to position [796, 0]
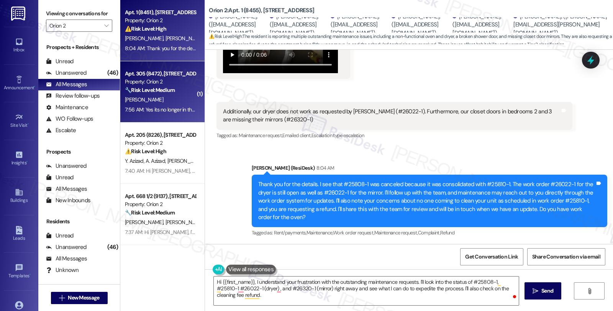
click at [170, 91] on strong "🔧 Risk Level: Medium" at bounding box center [150, 90] width 50 height 7
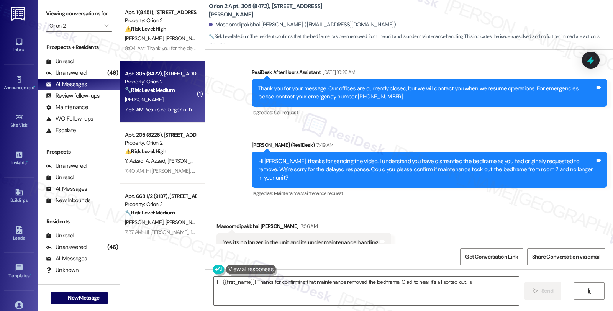
scroll to position [267, 0]
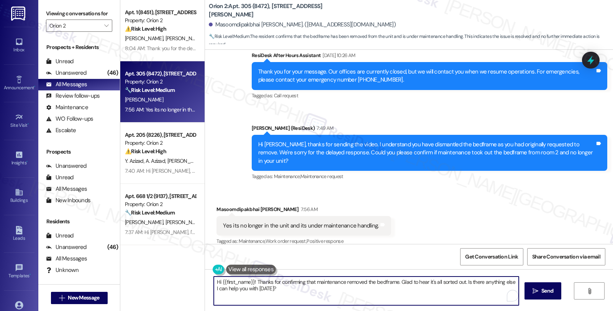
drag, startPoint x: 245, startPoint y: 281, endPoint x: 186, endPoint y: 280, distance: 58.7
click at [186, 280] on div "Apt. 1 (8451), 1352 W 29th St Property: Orion 2 ⚠️ Risk Level: High The residen…" at bounding box center [366, 155] width 493 height 311
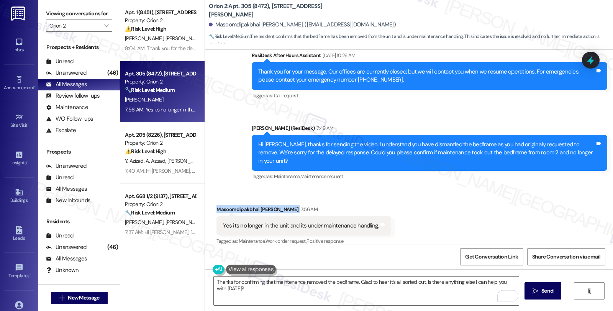
drag, startPoint x: 208, startPoint y: 202, endPoint x: 266, endPoint y: 202, distance: 57.9
click at [266, 202] on div "Received via SMS Masoomdipakbhai Patel 7:56 AM Yes its no longer in the unit an…" at bounding box center [304, 226] width 186 height 53
copy div "Masoomdipakbhai Patel"
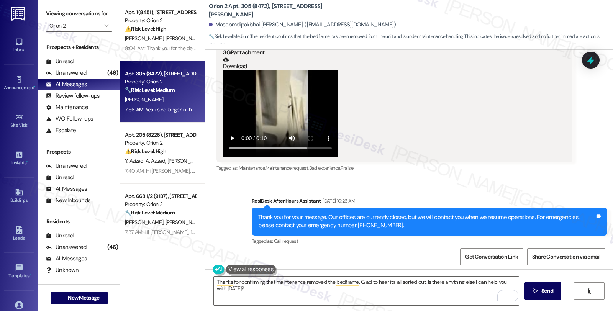
scroll to position [97, 0]
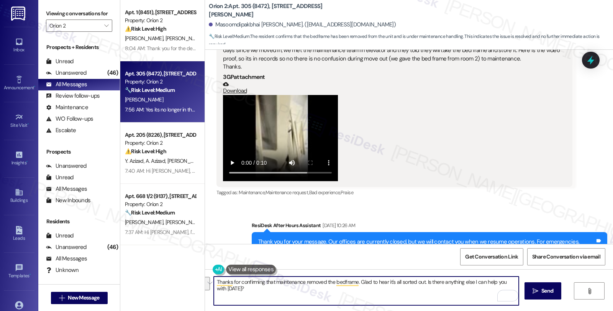
drag, startPoint x: 422, startPoint y: 282, endPoint x: 429, endPoint y: 290, distance: 10.6
click at [429, 290] on textarea "Thanks for confirming that maintenance removed the bedframe. Glad to hear it's …" at bounding box center [366, 291] width 305 height 29
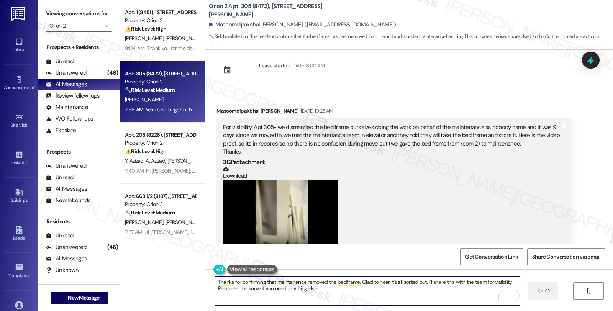
type textarea "Fetching suggested responses. Please feel free to read through the conversation…"
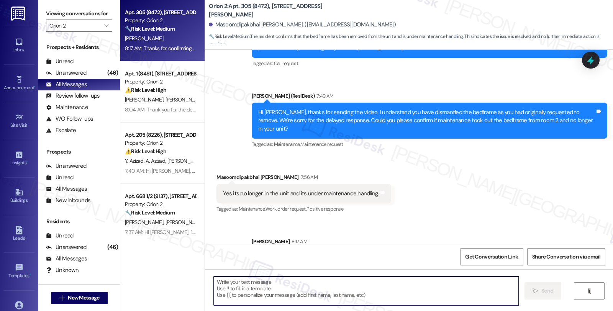
scroll to position [328, 0]
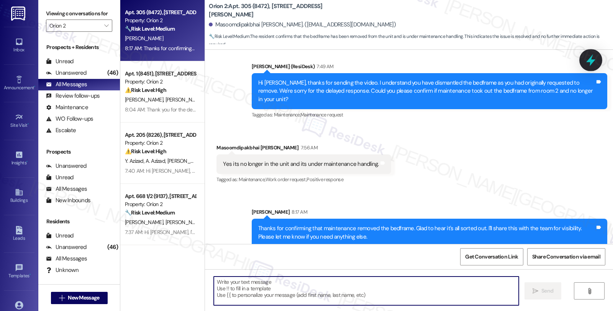
click at [591, 56] on icon at bounding box center [591, 60] width 13 height 13
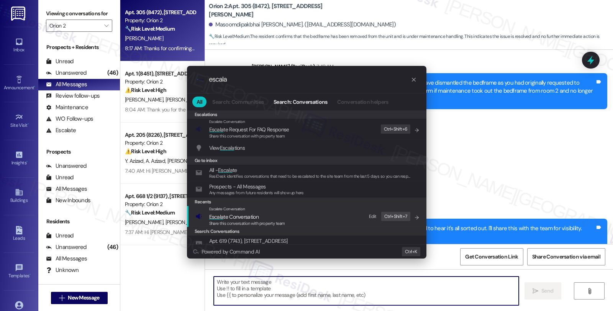
type input "escala"
click at [241, 219] on span "Escala te Conversation" at bounding box center [233, 216] width 49 height 7
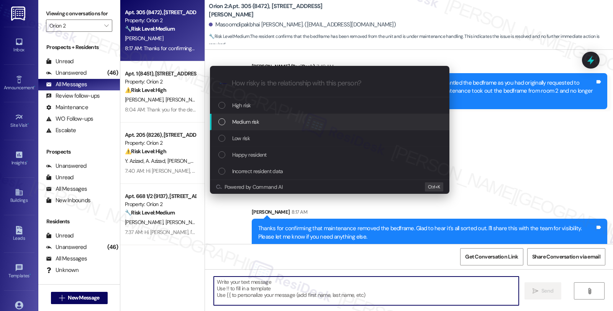
click at [241, 119] on span "Medium risk" at bounding box center [245, 122] width 27 height 8
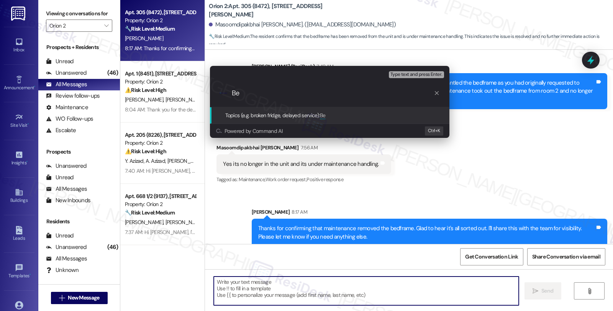
type input "B"
paste input "#25888-1"
click at [255, 94] on input "WO ##25888-1" at bounding box center [333, 93] width 202 height 8
click at [286, 93] on input "WO #25888-1" at bounding box center [333, 93] width 202 height 8
click at [296, 90] on input "WO #25888-1 (bedframes" at bounding box center [333, 93] width 202 height 8
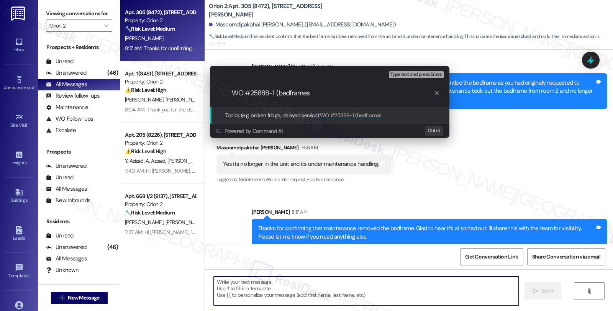
click at [296, 90] on input "WO #25888-1 (bedframes" at bounding box center [333, 93] width 202 height 8
type input "WO #25888-1 (maintenance already have the bedframes)"
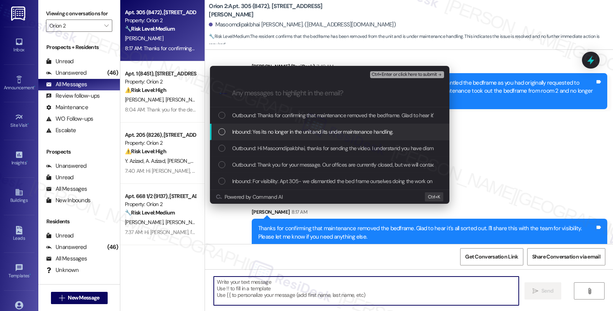
click at [273, 131] on span "Inbound: Yes its no longer in the unit and its under maintenance handling." at bounding box center [312, 132] width 161 height 8
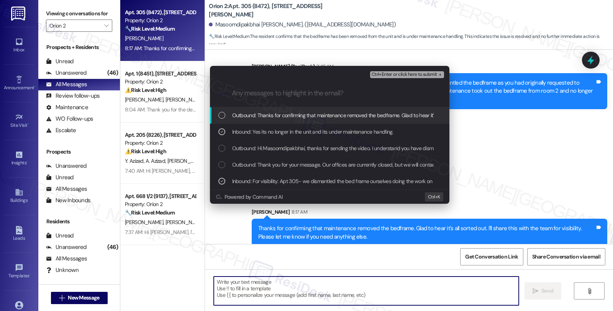
click at [403, 76] on span "Ctrl+Enter or click here to submit" at bounding box center [405, 74] width 66 height 5
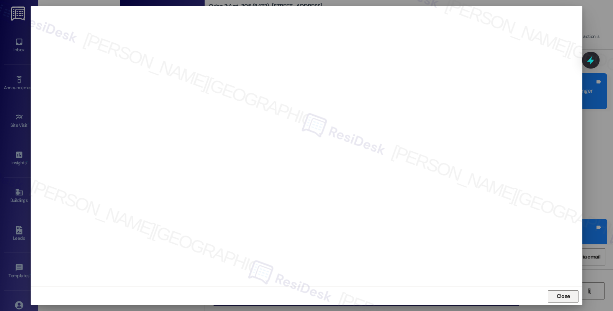
click at [549, 292] on button "Close" at bounding box center [563, 297] width 31 height 12
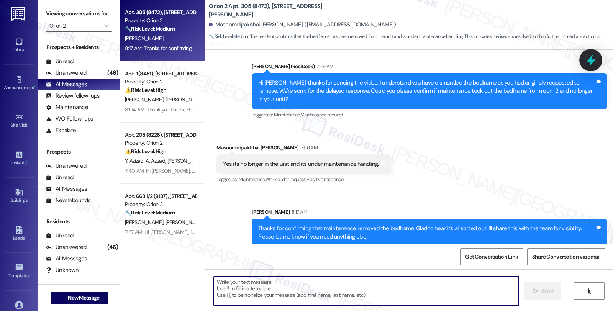
click at [583, 62] on div at bounding box center [591, 60] width 23 height 22
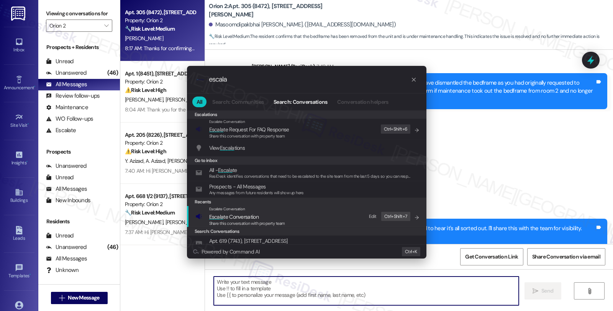
type input "escala"
click at [263, 215] on span "Escala te Conversation" at bounding box center [247, 217] width 76 height 8
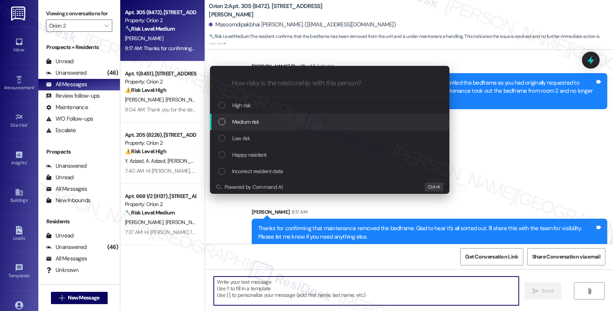
click at [244, 120] on span "Medium risk" at bounding box center [245, 122] width 27 height 8
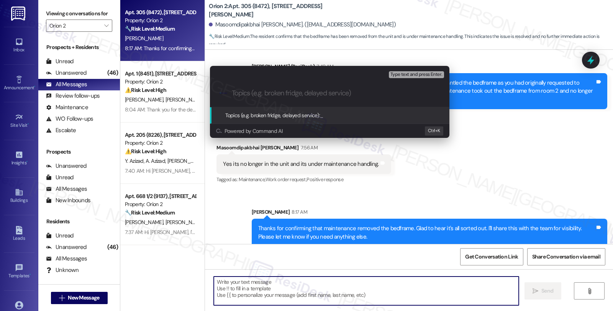
paste input "WO #25888-1 (maintenance already have the bedframes)"
type input "WO #25888-1 (maintenance already have the bedframes)"
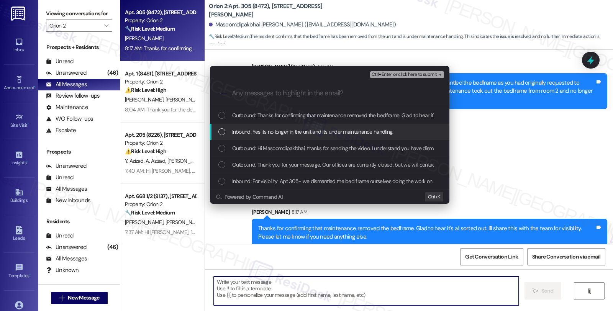
click at [224, 132] on div "List of options" at bounding box center [221, 131] width 7 height 7
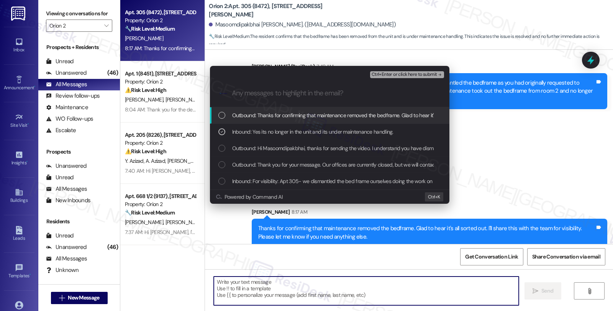
click at [257, 176] on div "Inbound: For visibility: Apt 305- we dismantled the bed frame ourselves doing t…" at bounding box center [330, 181] width 240 height 16
click at [386, 75] on span "Ctrl+Enter or click here to submit" at bounding box center [405, 74] width 66 height 5
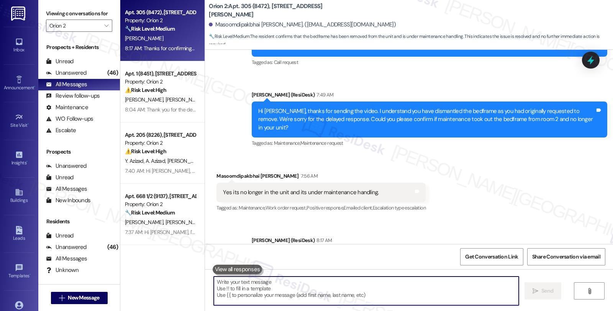
scroll to position [340, 0]
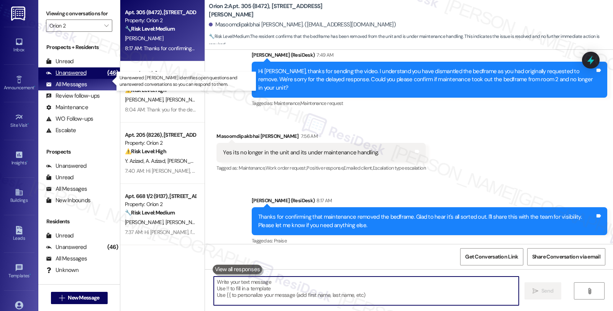
click at [88, 79] on div "Unanswered (46)" at bounding box center [79, 72] width 82 height 11
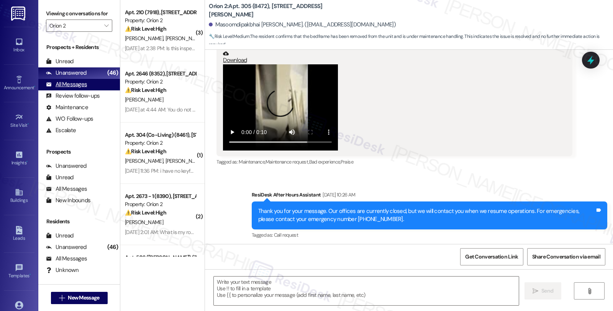
type textarea "Fetching suggested responses. Please feel free to read through the conversation…"
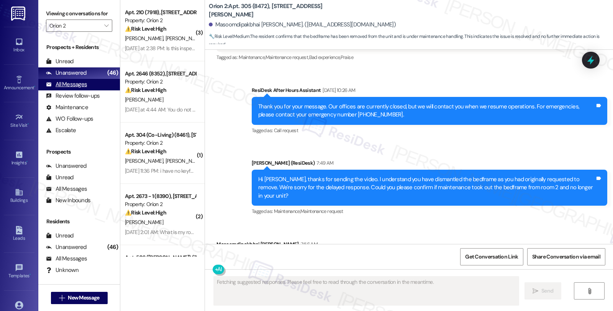
scroll to position [267, 0]
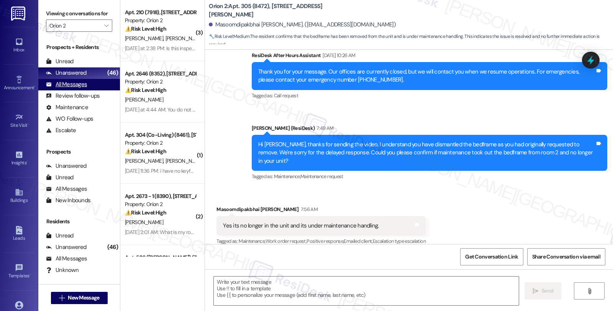
click at [79, 89] on div "All Messages" at bounding box center [66, 84] width 41 height 8
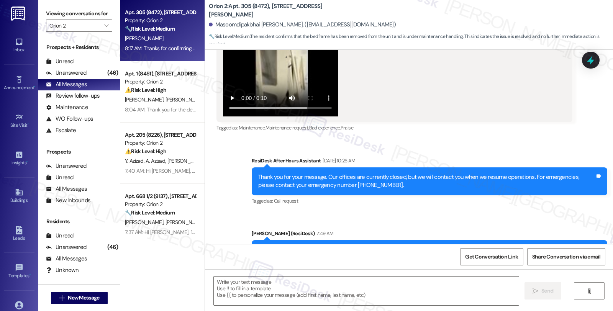
type textarea "Fetching suggested responses. Please feel free to read through the conversation…"
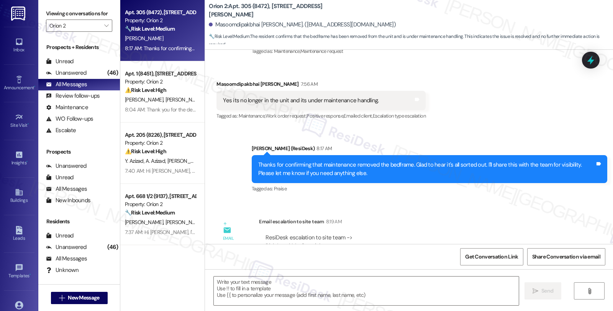
scroll to position [392, 0]
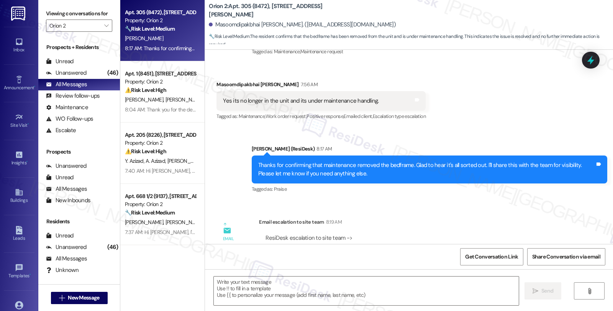
click at [160, 23] on div "Property: Orion 2" at bounding box center [160, 20] width 71 height 8
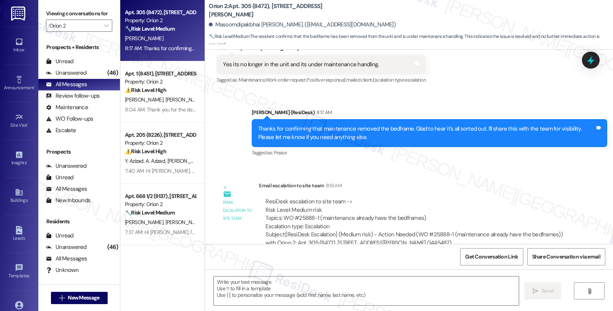
scroll to position [434, 0]
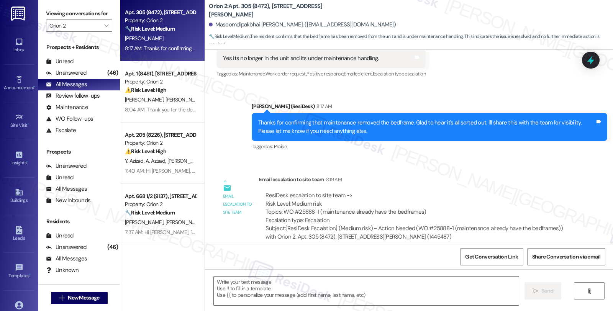
click at [174, 87] on div "⚠️ Risk Level: High The resident is reporting multiple outstanding maintenance …" at bounding box center [160, 90] width 71 height 8
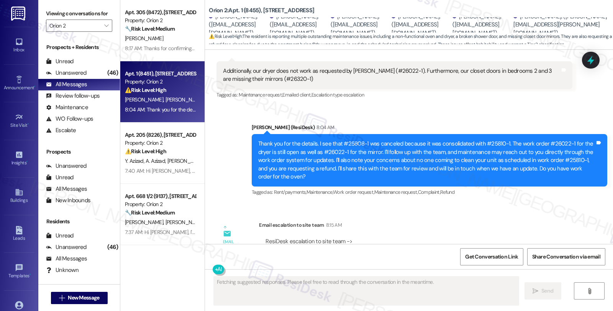
scroll to position [890, 0]
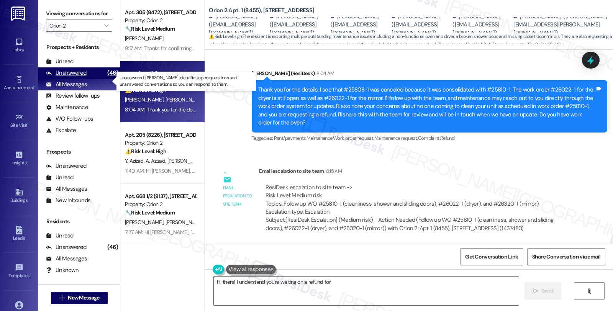
click at [105, 79] on div "(46)" at bounding box center [112, 73] width 15 height 12
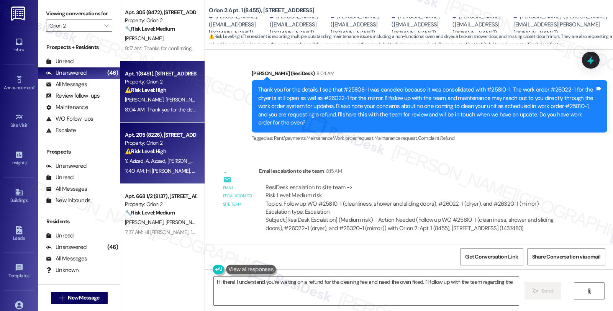
type textarea "Hi there! I understand you're waiting on a refund for the cleaning fee and need…"
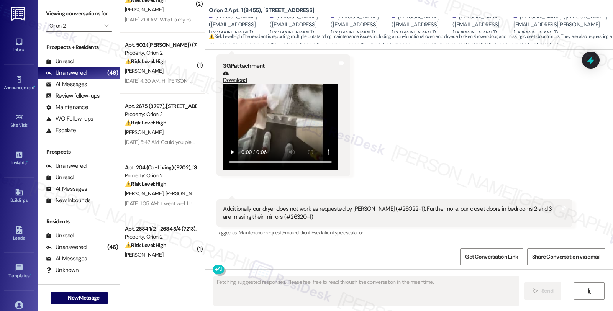
scroll to position [0, 0]
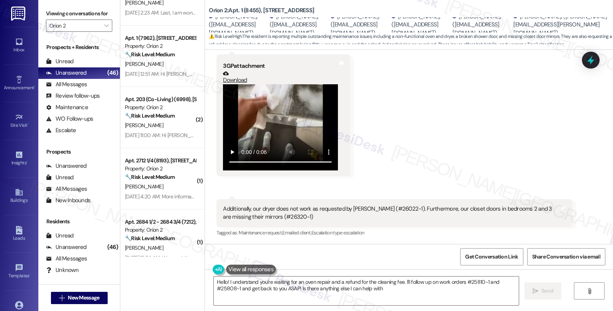
type textarea "Hello! I understand you're waiting for an oven repair and a refund for the clea…"
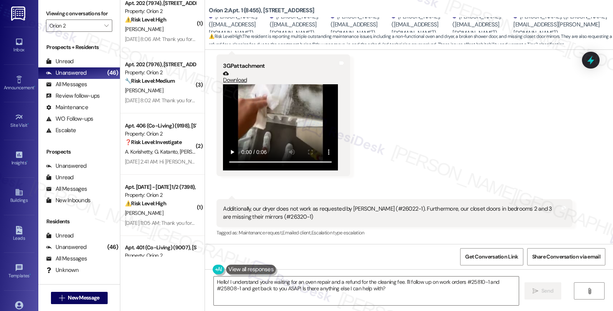
scroll to position [2196, 0]
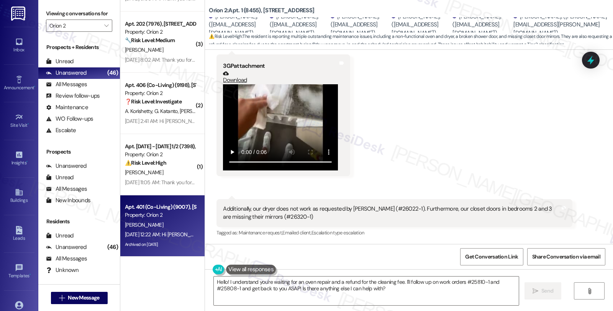
click at [163, 238] on div "Aug 20, 2025 at 12:22 AM: Hi Surya! We're so glad you chose Orion 2! We would l…" at bounding box center [369, 234] width 489 height 7
type textarea "Fetching suggested responses. Please feel free to read through the conversation…"
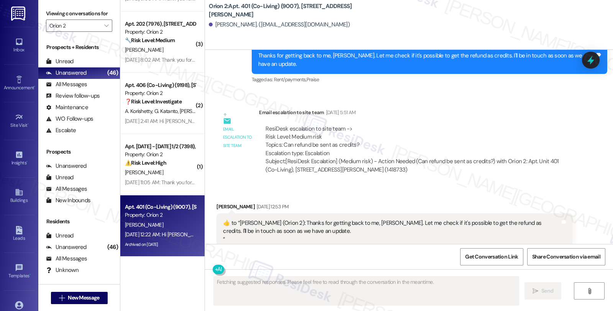
scroll to position [1934, 0]
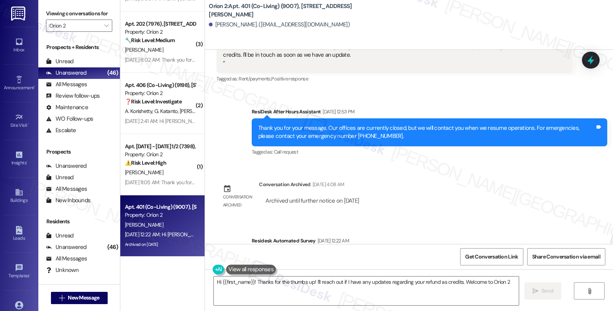
type textarea "Hi {{first_name}}! Thanks for the thumbs up! I'll reach out if I have any updat…"
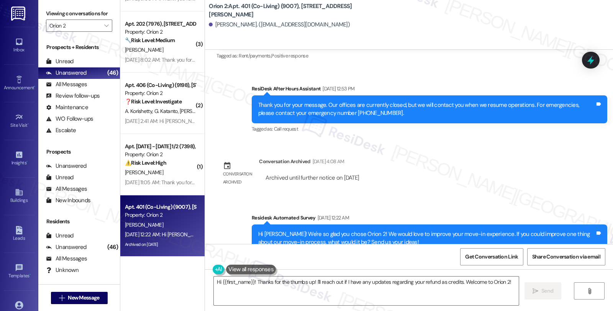
scroll to position [2136, 0]
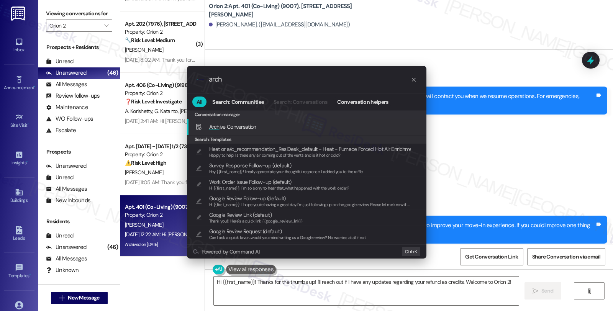
type input "arch"
click at [255, 126] on span "Arch ive Conversation" at bounding box center [232, 126] width 47 height 7
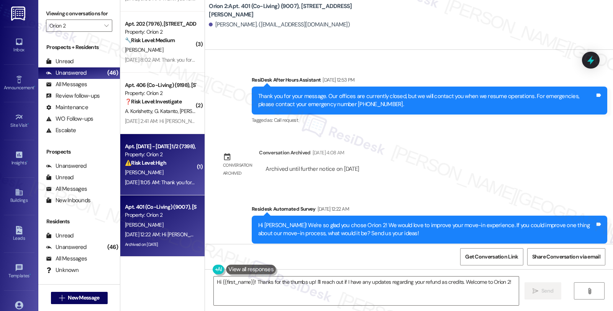
click at [173, 172] on div "[PERSON_NAME]" at bounding box center [160, 173] width 72 height 10
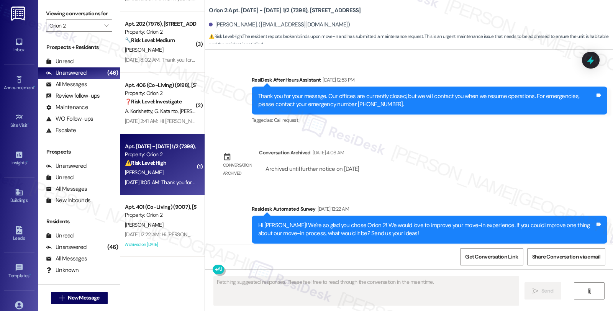
scroll to position [77, 0]
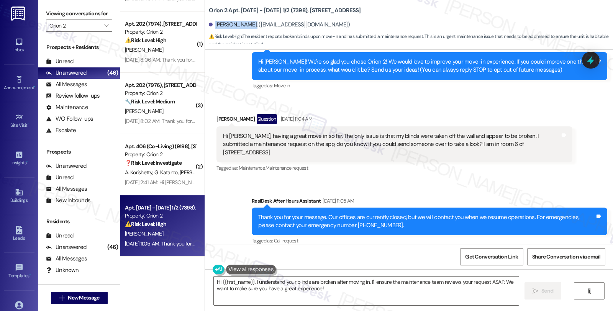
drag, startPoint x: 210, startPoint y: 25, endPoint x: 250, endPoint y: 28, distance: 40.7
click at [250, 28] on div "[PERSON_NAME]. ([EMAIL_ADDRESS][DOMAIN_NAME])" at bounding box center [279, 25] width 141 height 8
copy div "[PERSON_NAME]"
click at [252, 284] on textarea "Hi {{first_name}}, I understand your blinds are broken after moving in. I'll en…" at bounding box center [366, 291] width 305 height 29
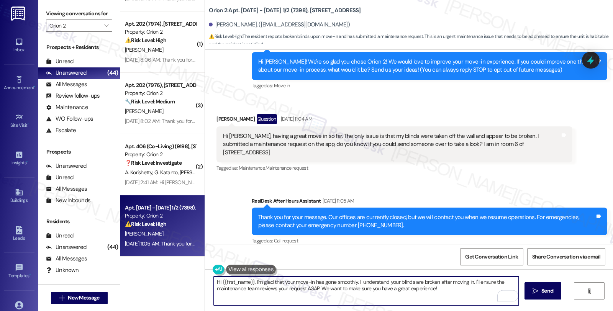
type textarea "Hi {{first_name}}, I'm glad that your move-in has gone smoothly. I understand y…"
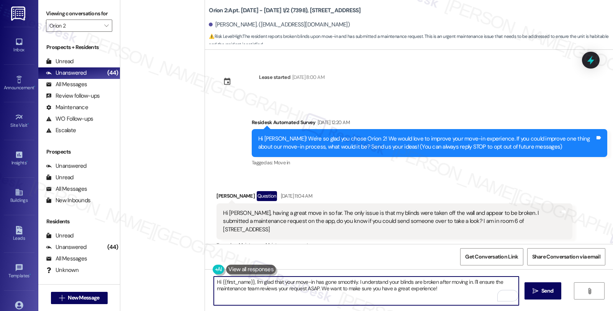
scroll to position [77, 0]
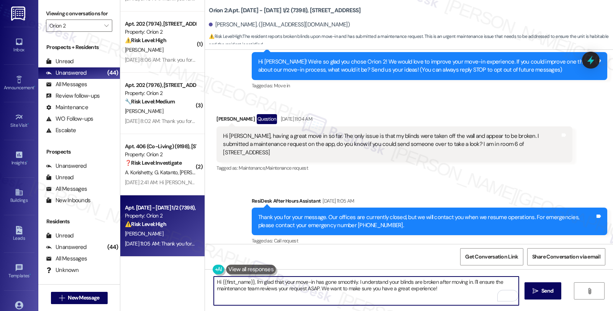
click at [319, 280] on textarea "Hi {{first_name}}, I'm glad that your move-in has gone smoothly. I understand y…" at bounding box center [366, 291] width 305 height 29
click at [373, 281] on textarea "Hi {{first_name}}, I'm glad that your move-in has generally gone smoothly. I un…" at bounding box center [366, 291] width 305 height 29
click at [465, 282] on textarea "Hi {{first_name}}, I'm glad that your move-in has generally gone smoothly excep…" at bounding box center [366, 291] width 305 height 29
click at [441, 284] on textarea "Hi {{first_name}}, I'm glad that your move-in has generally gone smoothly excep…" at bounding box center [366, 291] width 305 height 29
paste textarea "#25834-1"
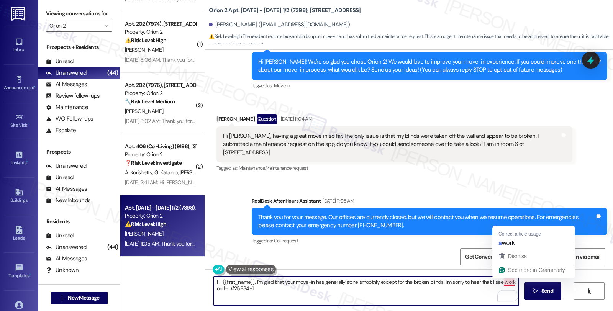
click at [499, 284] on textarea "Hi {{first_name}}, I'm glad that your move-in has generally gone smoothly excep…" at bounding box center [366, 291] width 305 height 29
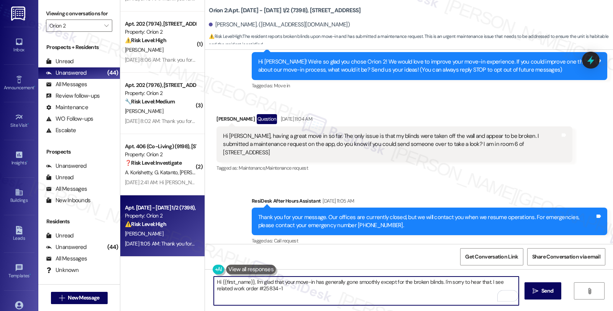
click at [289, 291] on textarea "Hi {{first_name}}, I'm glad that your move-in has generally gone smoothly excep…" at bounding box center [366, 291] width 305 height 29
drag, startPoint x: 304, startPoint y: 288, endPoint x: 348, endPoint y: 289, distance: 43.7
click at [348, 289] on textarea "Hi {{first_name}}, I'm glad that your move-in has generally gone smoothly excep…" at bounding box center [366, 291] width 305 height 29
click at [255, 296] on textarea "Hi {{first_name}}, I'm glad that your move-in has generally gone smoothly excep…" at bounding box center [366, 291] width 305 height 29
click at [379, 292] on textarea "Hi {{first_name}}, I'm glad that your move-in has generally gone smoothly excep…" at bounding box center [366, 291] width 305 height 29
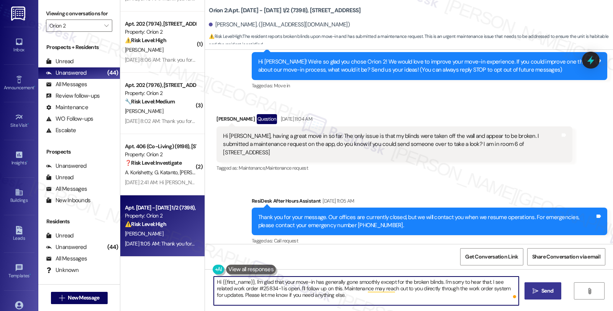
type textarea "Hi {{first_name}}, I'm glad that your move-in has generally gone smoothly excep…"
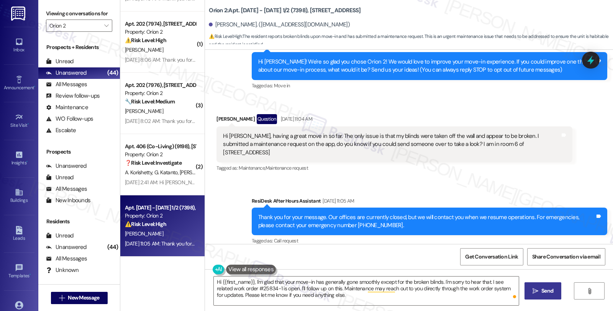
click at [546, 289] on span "Send" at bounding box center [548, 291] width 12 height 8
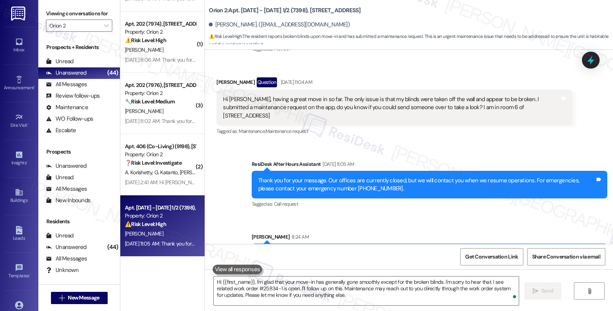
scroll to position [147, 0]
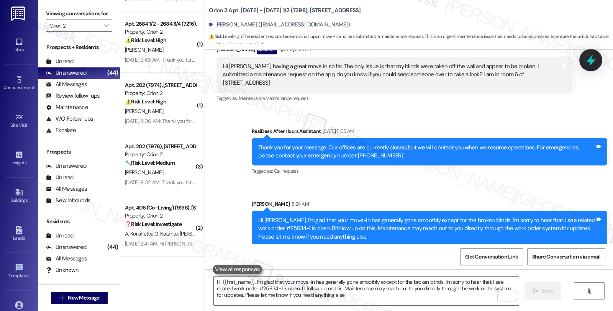
click at [592, 57] on icon at bounding box center [591, 60] width 13 height 13
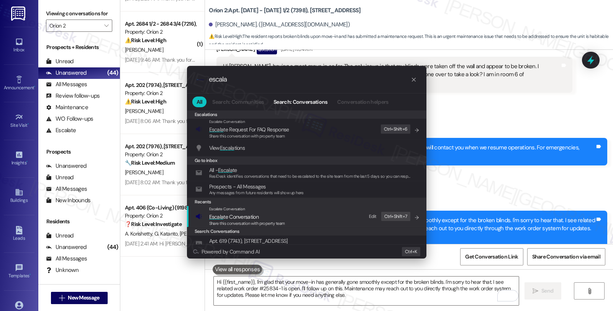
type input "escala"
click at [246, 213] on span "Escala te Conversation" at bounding box center [233, 216] width 49 height 7
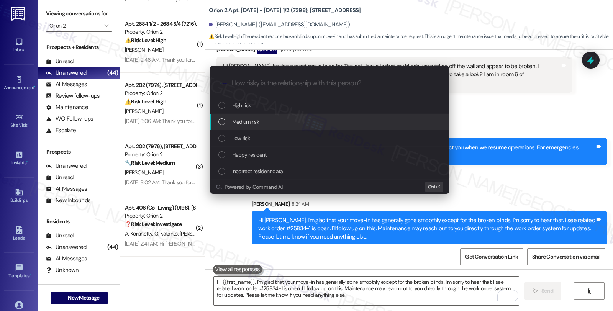
click at [281, 126] on div "Medium risk" at bounding box center [330, 122] width 240 height 16
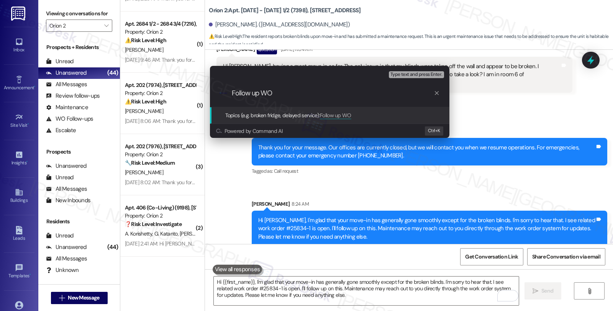
paste input "#25834-1"
type input "Follow up WO #25834-1 (blinds)"
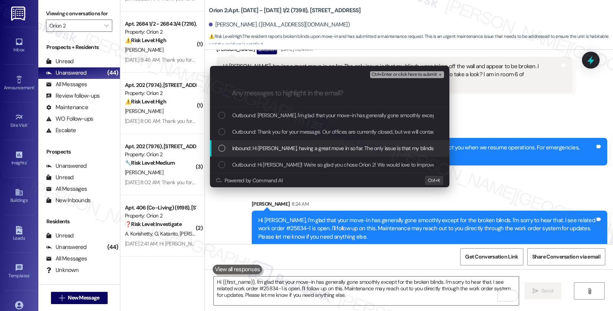
click at [285, 148] on span "Inbound: Hi [PERSON_NAME], having a great move in so far. The only issue is tha…" at bounding box center [549, 148] width 635 height 8
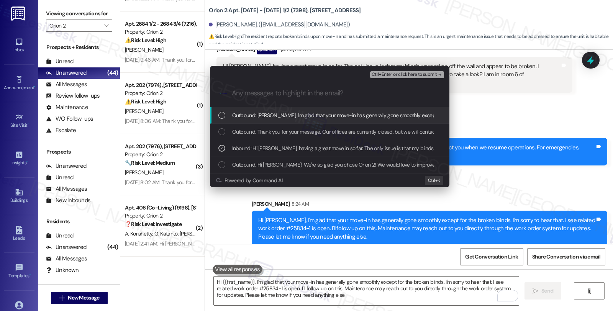
click at [399, 75] on span "Ctrl+Enter or click here to submit" at bounding box center [405, 74] width 66 height 5
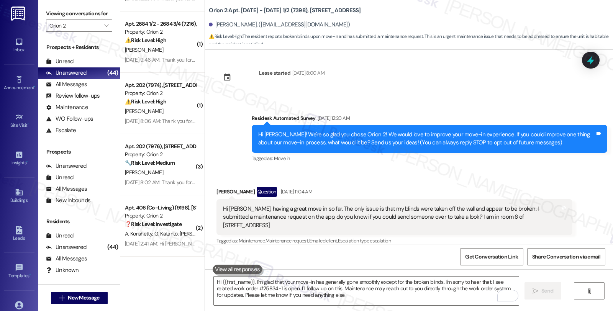
scroll to position [158, 0]
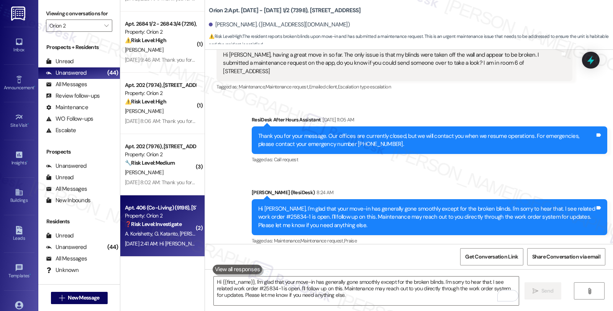
click at [165, 242] on div "[DATE] 2:41 AM: Hi [PERSON_NAME], when will my keys be delivered? It's been 10 …" at bounding box center [319, 243] width 389 height 7
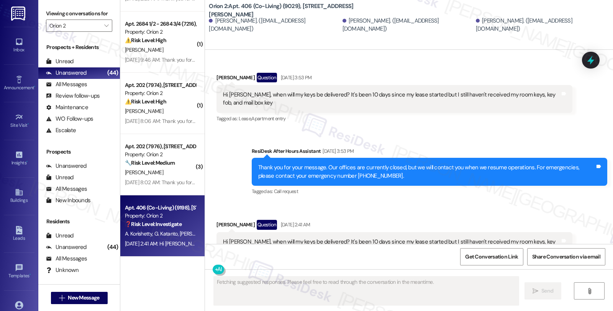
scroll to position [1948, 0]
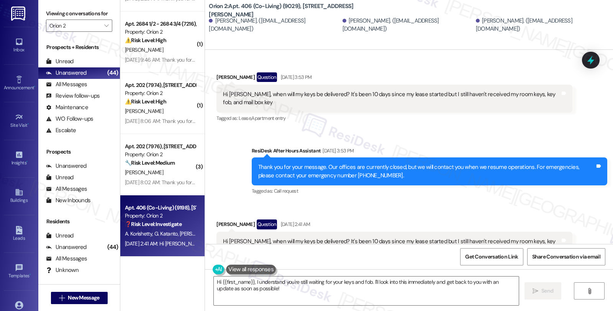
drag, startPoint x: 212, startPoint y: 192, endPoint x: 243, endPoint y: 189, distance: 31.5
click at [243, 220] on div "[PERSON_NAME] Question [DATE] 2:41 AM" at bounding box center [395, 226] width 356 height 12
copy div "[PERSON_NAME]"
click at [221, 220] on div "[PERSON_NAME] Question [DATE] 2:41 AM" at bounding box center [395, 226] width 356 height 12
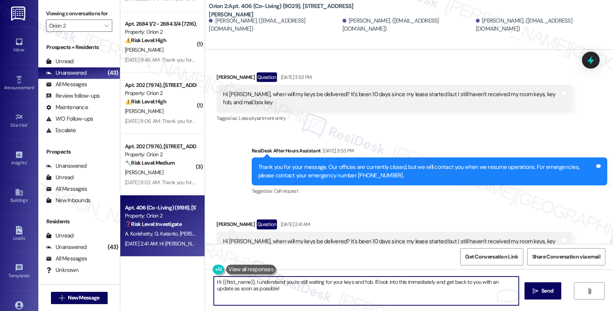
drag, startPoint x: 217, startPoint y: 282, endPoint x: 249, endPoint y: 281, distance: 31.8
click at [249, 281] on textarea "Hi {{first_name}}, I understand you're still waiting for your keys and fob. I'l…" at bounding box center [366, 291] width 305 height 29
paste textarea "Shirrat"
drag, startPoint x: 351, startPoint y: 282, endPoint x: 359, endPoint y: 292, distance: 12.9
click at [359, 292] on textarea "Hi Shirrat, I understand you're still waiting for your keys and fob. I'll look …" at bounding box center [366, 291] width 305 height 29
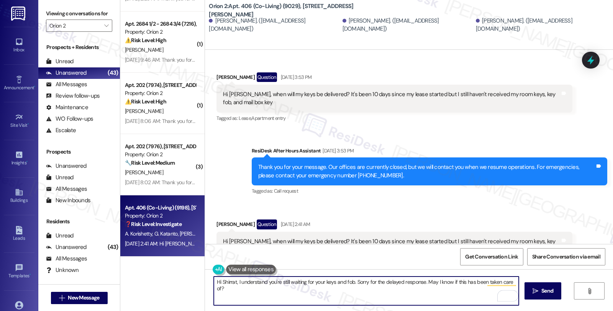
type textarea "Hi Shirrat, I understand you're still waiting for your keys and fob. Sorry for …"
click at [473, 281] on textarea "Hi Shirrat, I understand you're still waiting for your keys and fob. Sorry for …" at bounding box center [366, 291] width 305 height 29
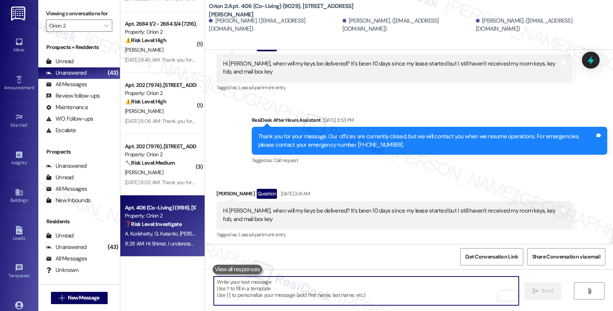
scroll to position [2001, 0]
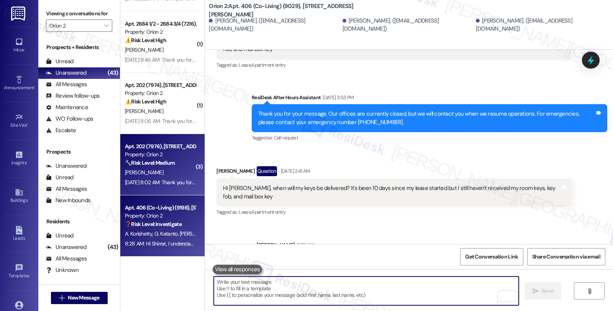
click at [169, 172] on div "[PERSON_NAME]" at bounding box center [160, 173] width 72 height 10
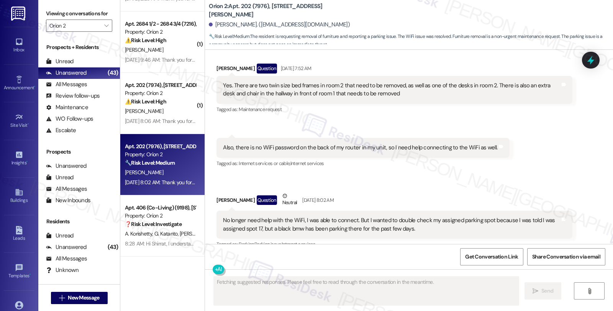
scroll to position [1444, 0]
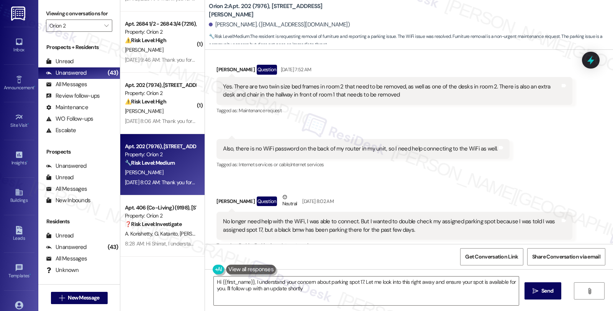
type textarea "Hi {{first_name}}, I understand your concern about parking spot 17. Let me look…"
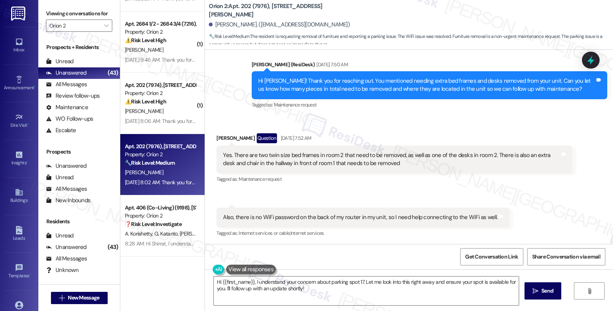
scroll to position [1359, 0]
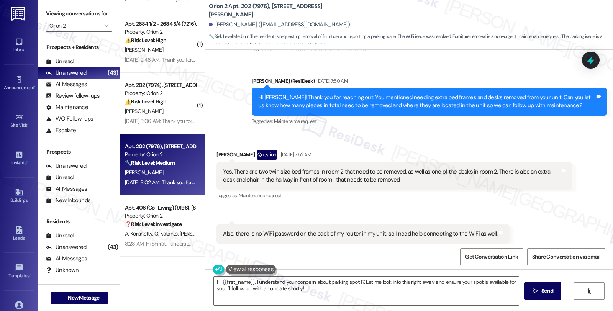
click at [525, 199] on div "Tagged as: Maintenance request Click to highlight conversations about Maintenan…" at bounding box center [395, 195] width 356 height 11
click at [104, 29] on icon "" at bounding box center [106, 26] width 4 height 6
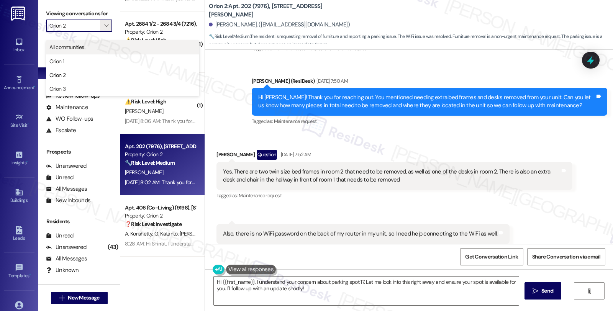
click at [68, 44] on span "All communities" at bounding box center [66, 47] width 35 height 8
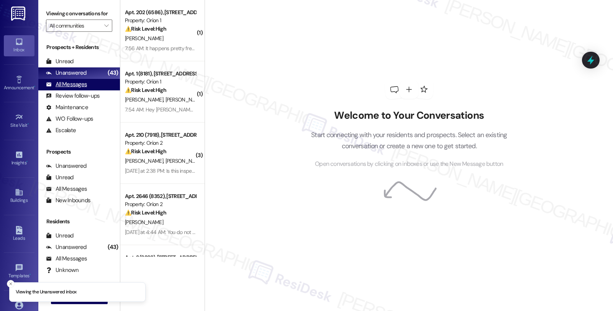
click at [81, 89] on div "All Messages" at bounding box center [66, 84] width 41 height 8
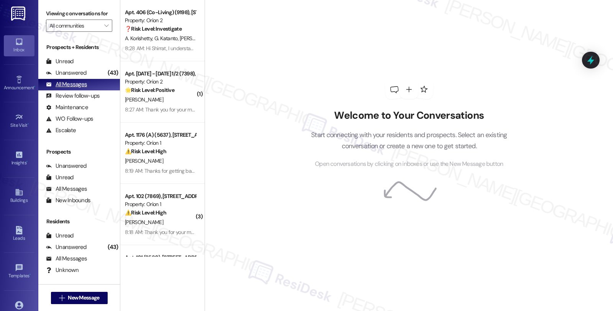
click at [96, 88] on div "All Messages (undefined)" at bounding box center [79, 84] width 82 height 11
click at [93, 78] on div "Unanswered (43)" at bounding box center [79, 72] width 82 height 11
